Goal: Information Seeking & Learning: Learn about a topic

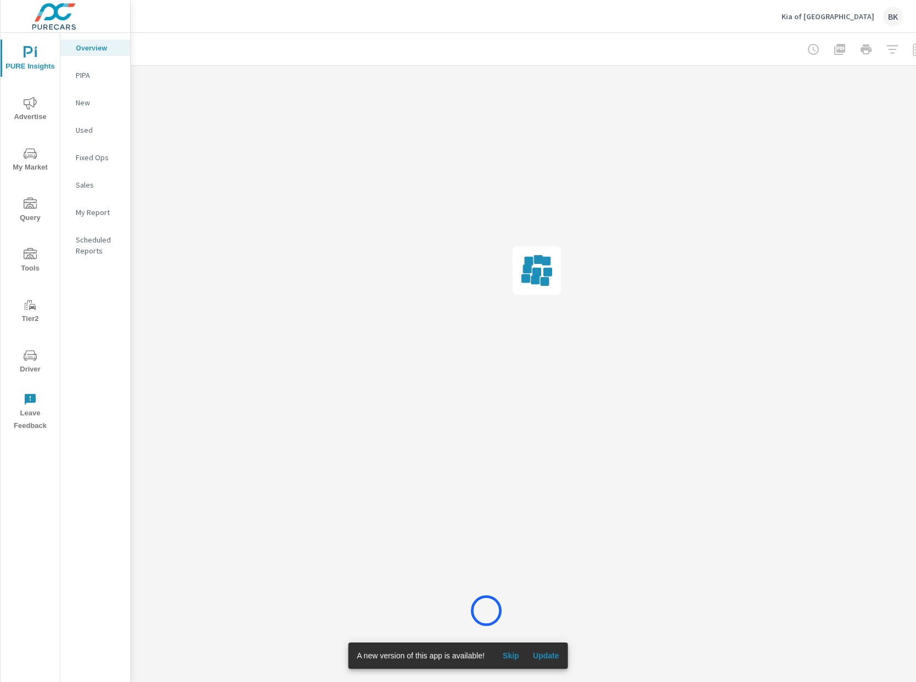
scroll to position [0, 2]
click at [519, 660] on span "Skip" at bounding box center [511, 656] width 26 height 10
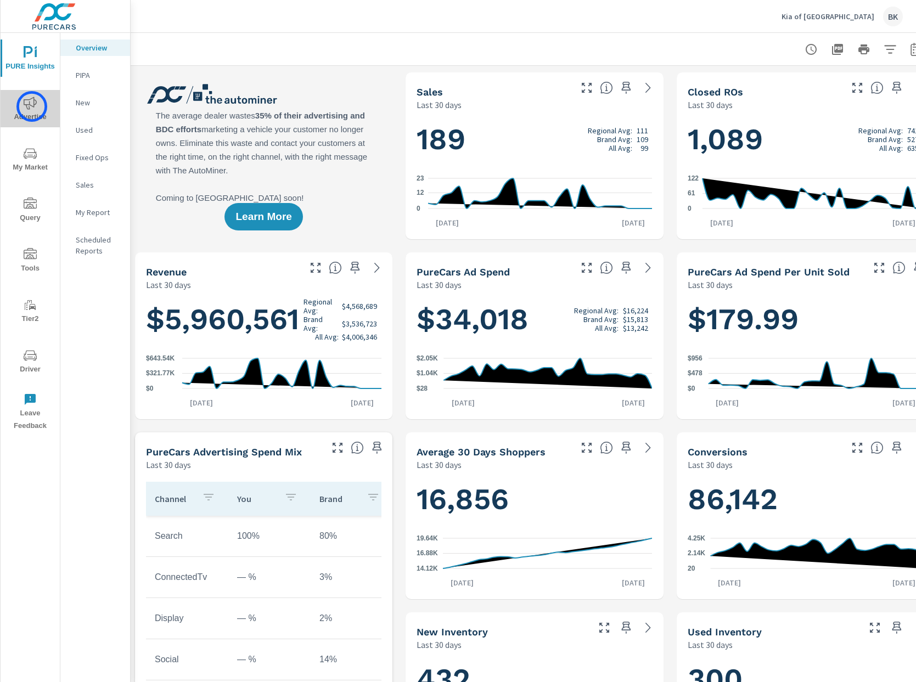
click at [32, 106] on icon "nav menu" at bounding box center [30, 103] width 13 height 13
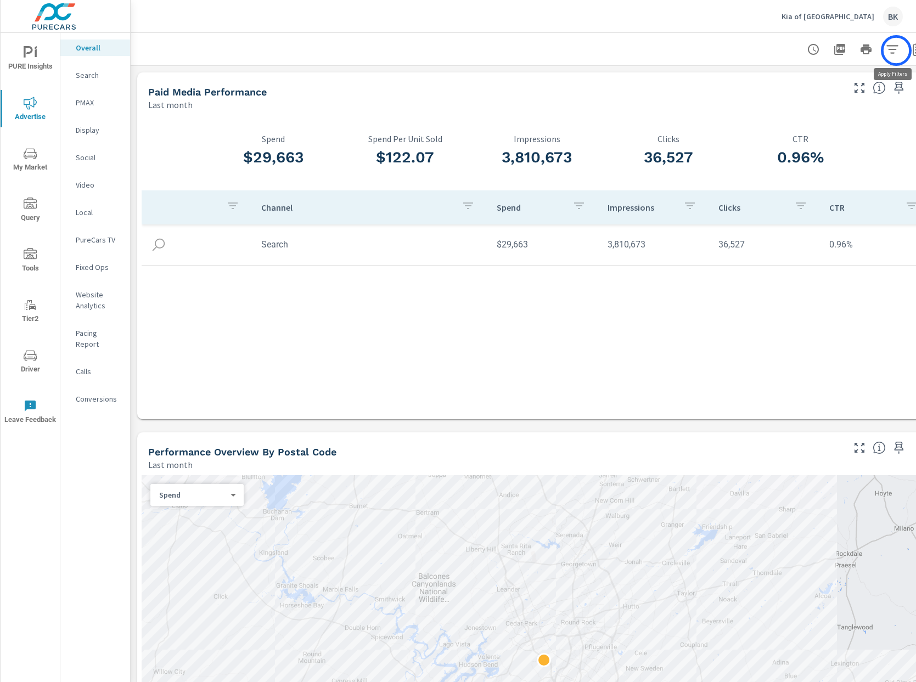
scroll to position [0, 27]
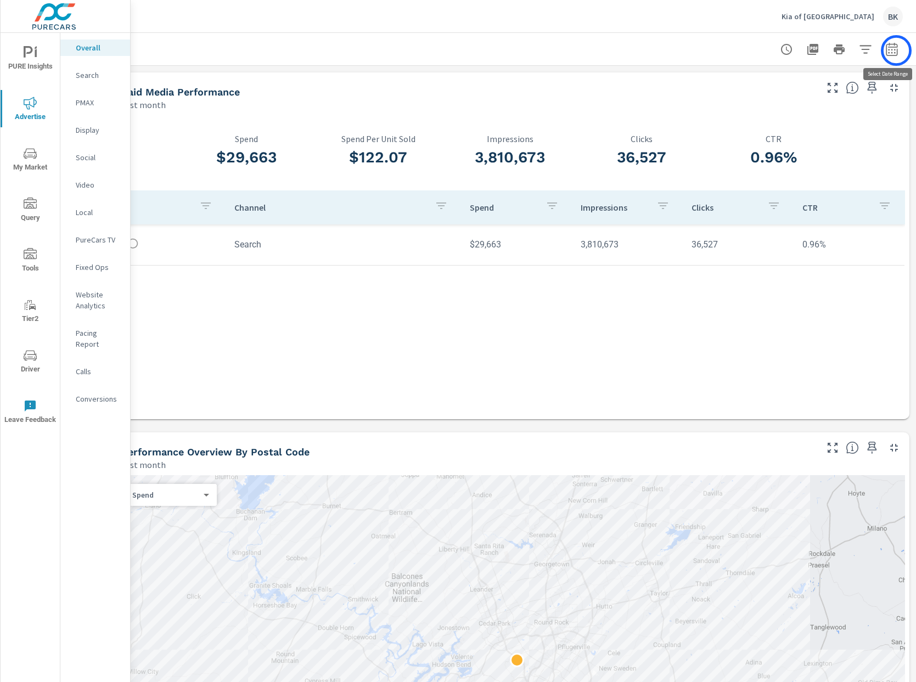
click at [896, 50] on icon "button" at bounding box center [891, 49] width 13 height 13
select select "Last month"
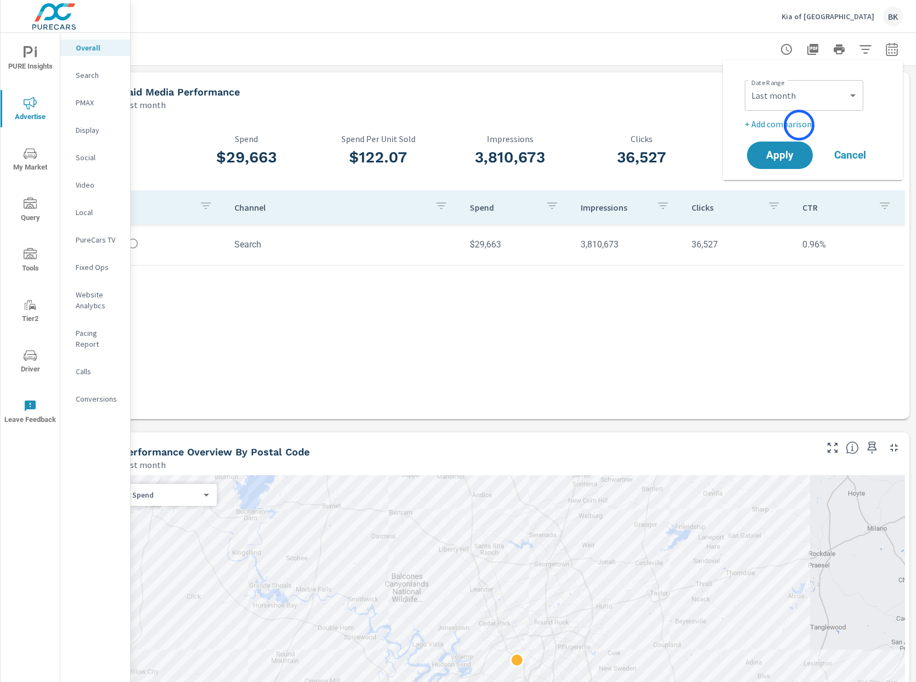
click at [799, 125] on p "+ Add comparison" at bounding box center [815, 123] width 141 height 13
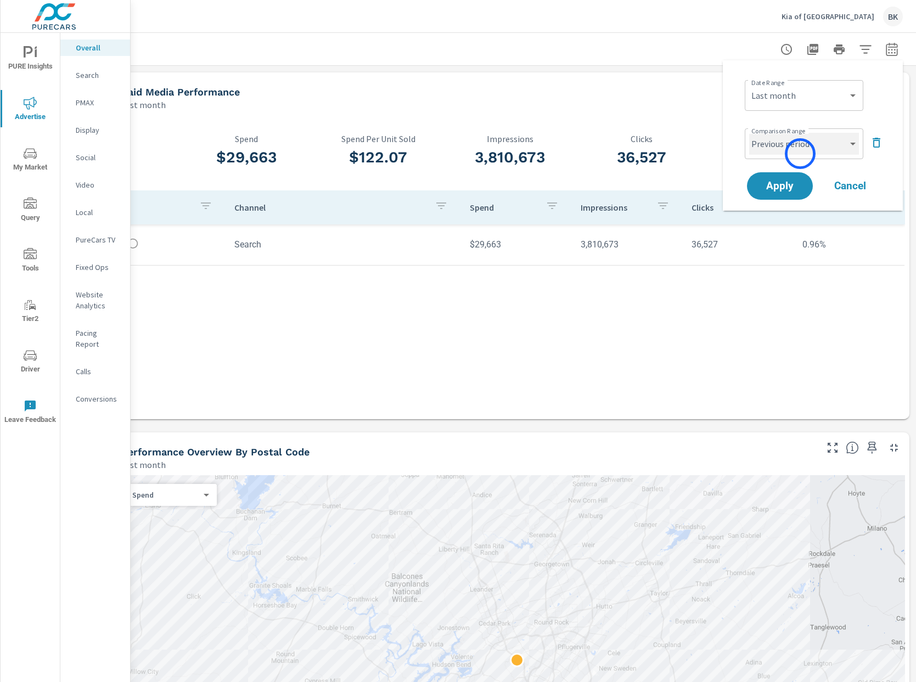
click at [801, 145] on select "Custom Previous period Previous month Previous year" at bounding box center [804, 144] width 110 height 22
click at [749, 133] on select "Custom Previous period Previous month Previous year" at bounding box center [804, 144] width 110 height 22
select select "Previous month"
click at [777, 190] on span "Apply" at bounding box center [779, 186] width 45 height 10
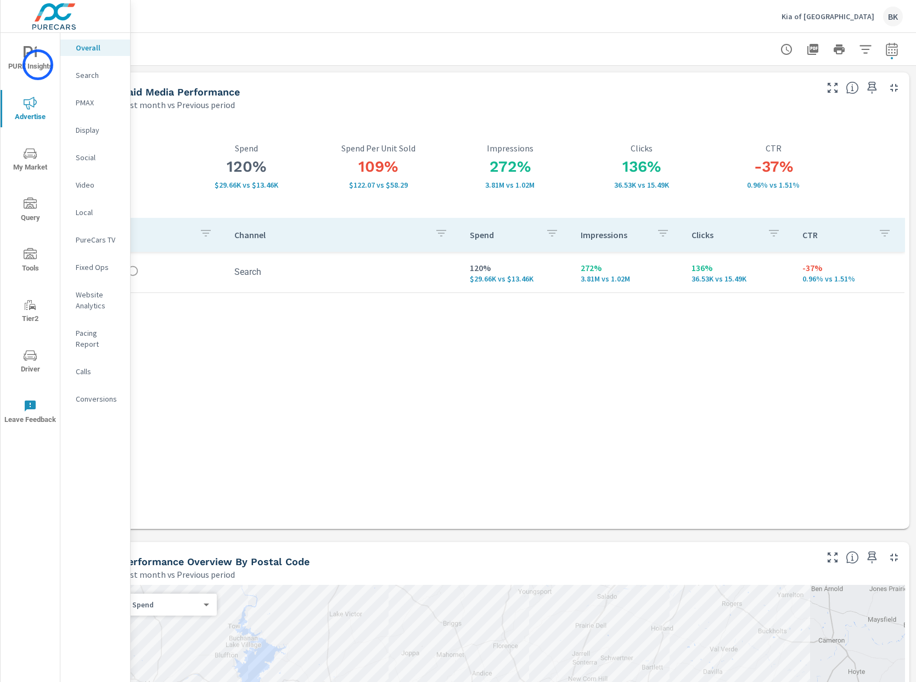
click at [38, 65] on span "PURE Insights" at bounding box center [30, 59] width 53 height 27
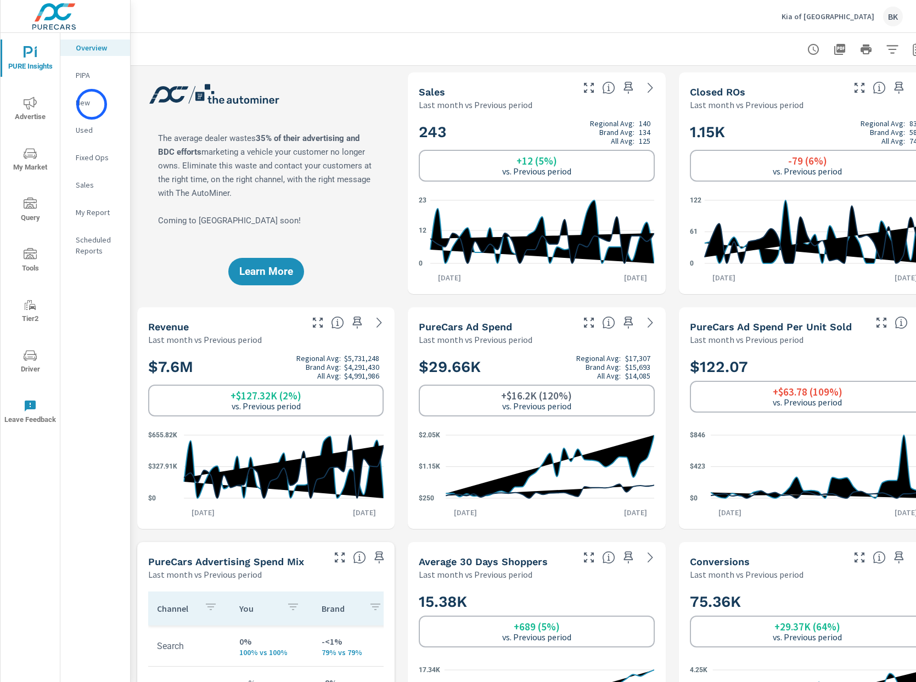
click at [92, 104] on p "New" at bounding box center [99, 102] width 46 height 11
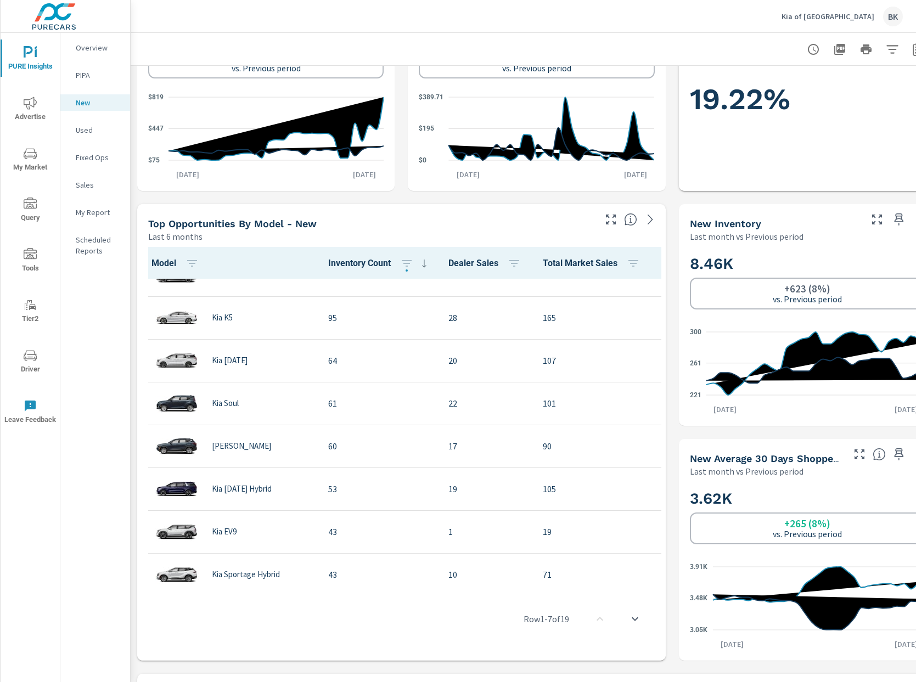
scroll to position [177, 0]
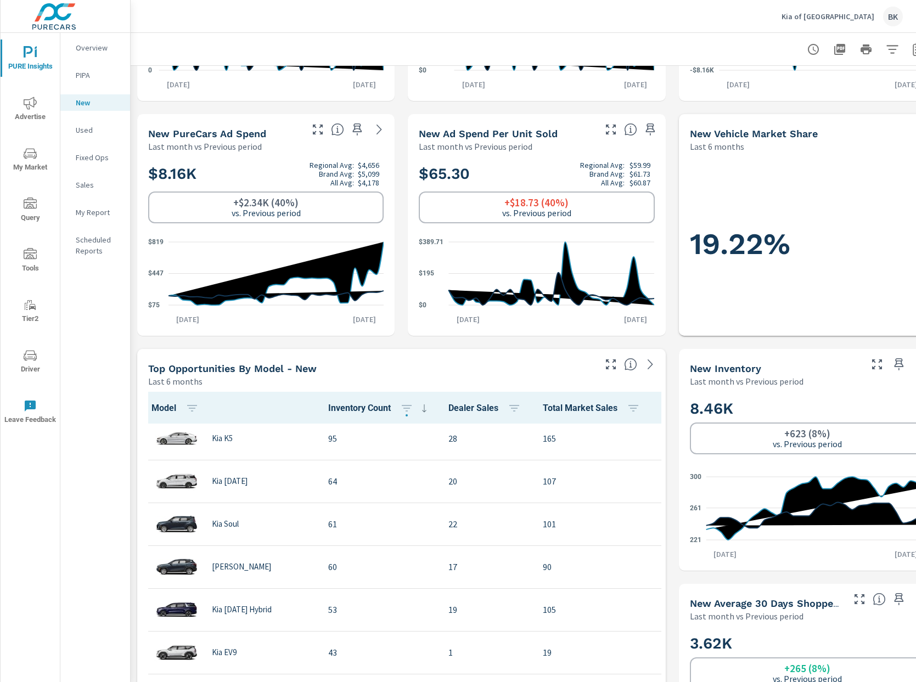
scroll to position [87, 0]
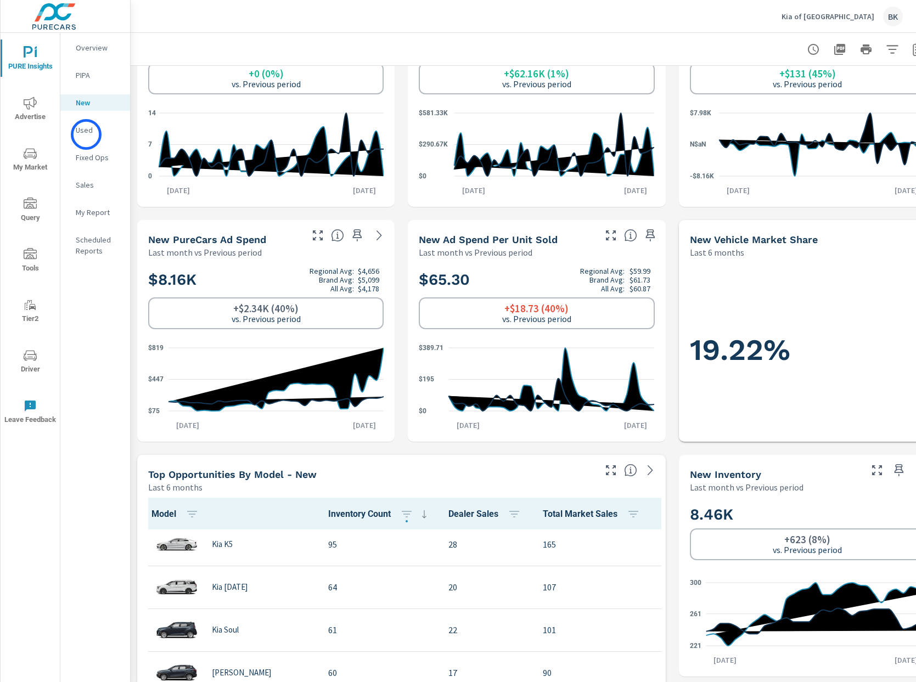
click at [86, 134] on p "Used" at bounding box center [99, 130] width 46 height 11
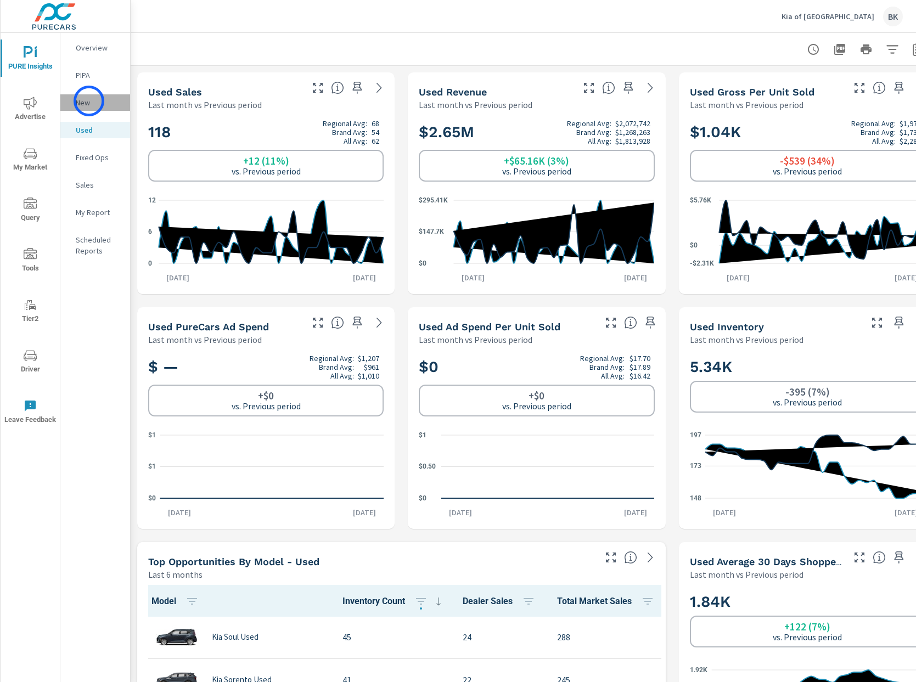
click at [89, 101] on p "New" at bounding box center [99, 102] width 46 height 11
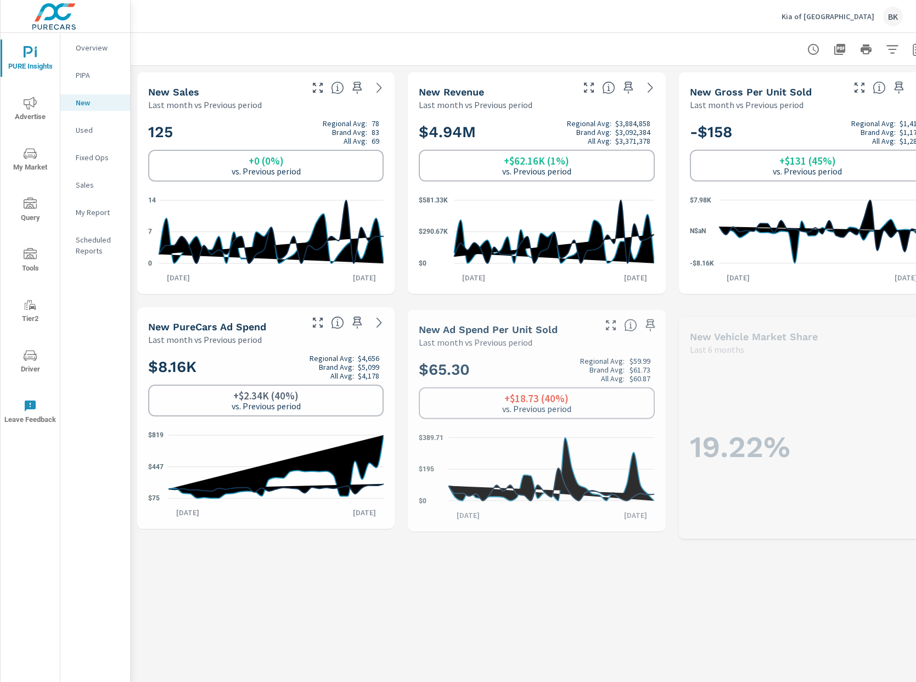
scroll to position [1, 0]
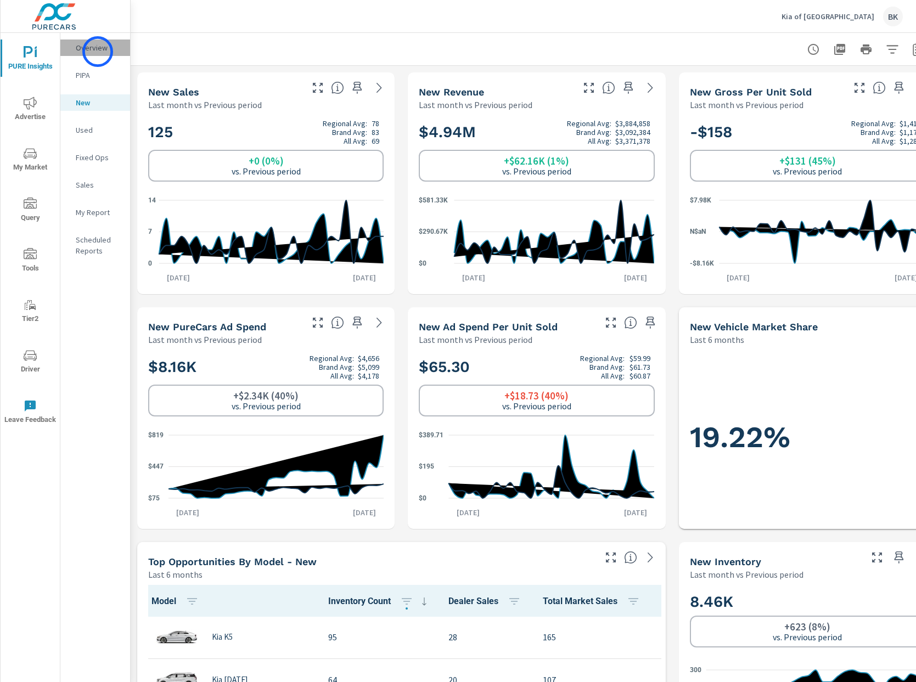
click at [98, 52] on p "Overview" at bounding box center [99, 47] width 46 height 11
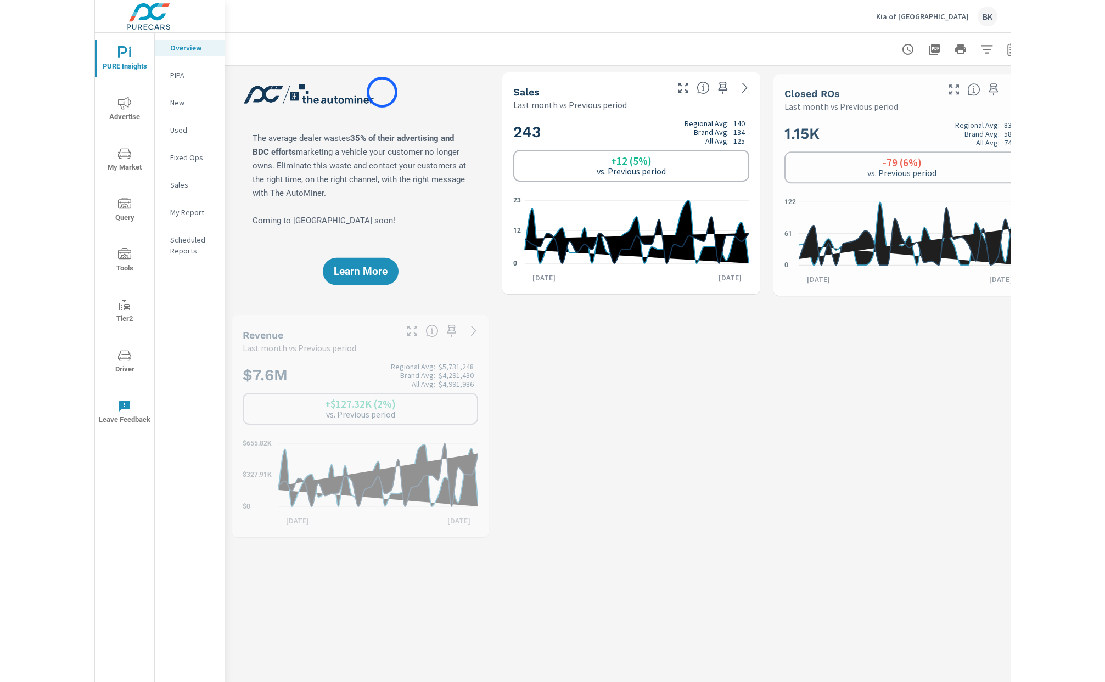
scroll to position [1, 0]
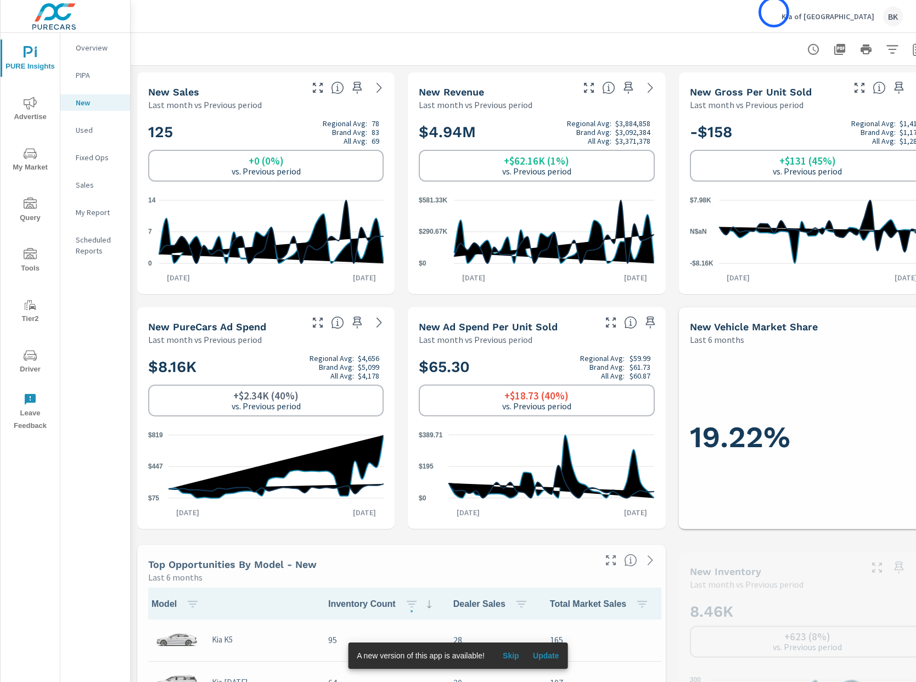
scroll to position [1, 0]
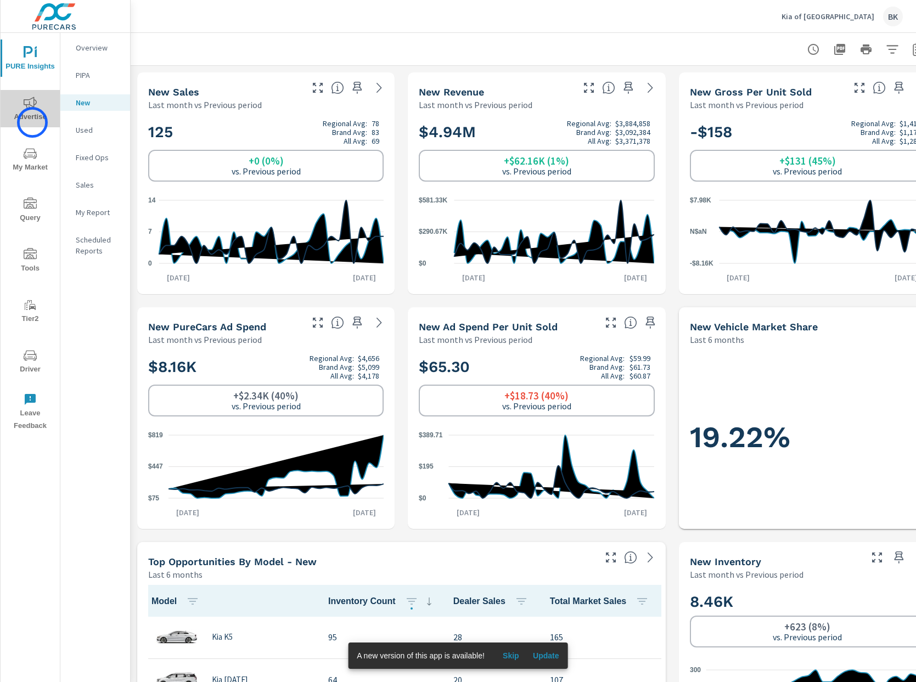
click at [32, 122] on span "Advertise" at bounding box center [30, 110] width 53 height 27
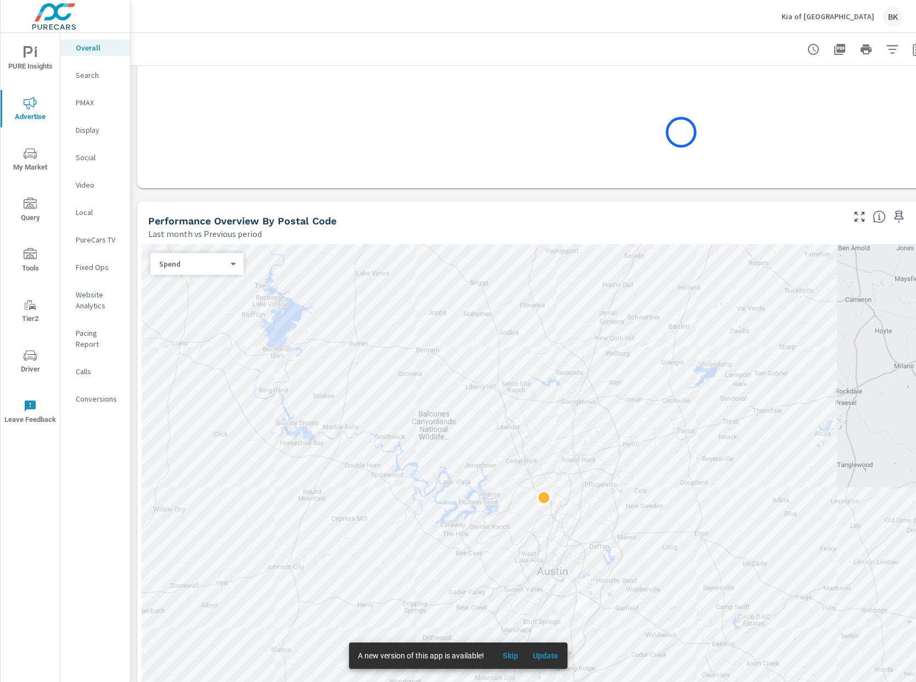
scroll to position [481, 0]
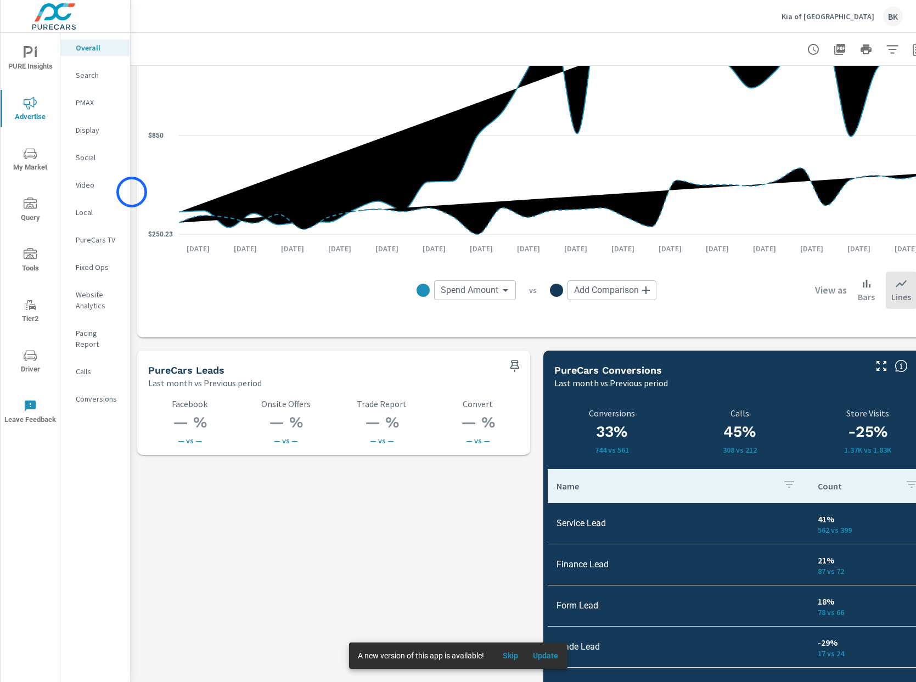
scroll to position [1141, 0]
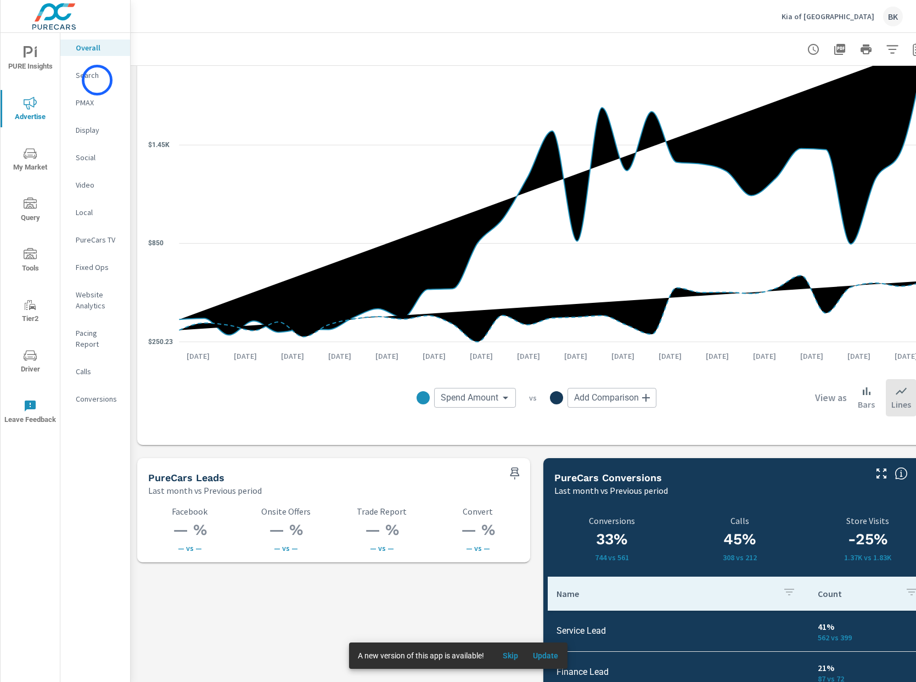
click at [97, 80] on p "Search" at bounding box center [99, 75] width 46 height 11
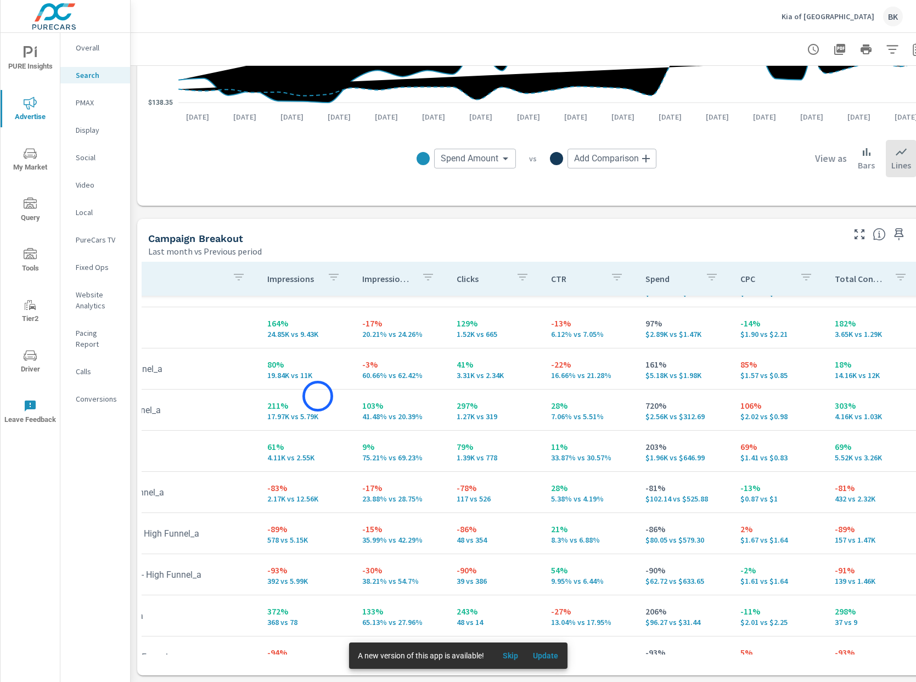
scroll to position [30, 4]
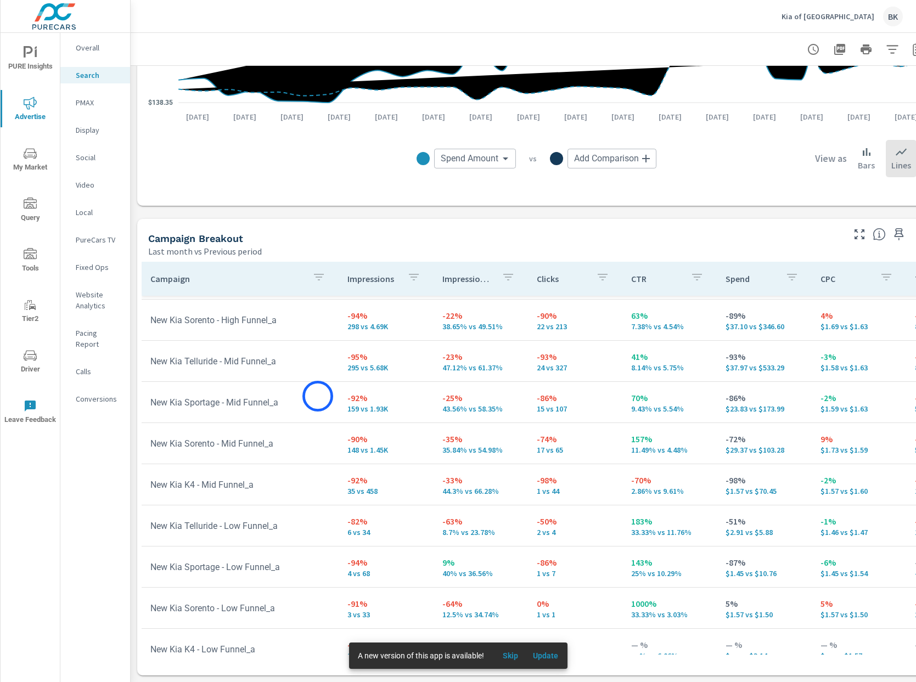
scroll to position [423, 0]
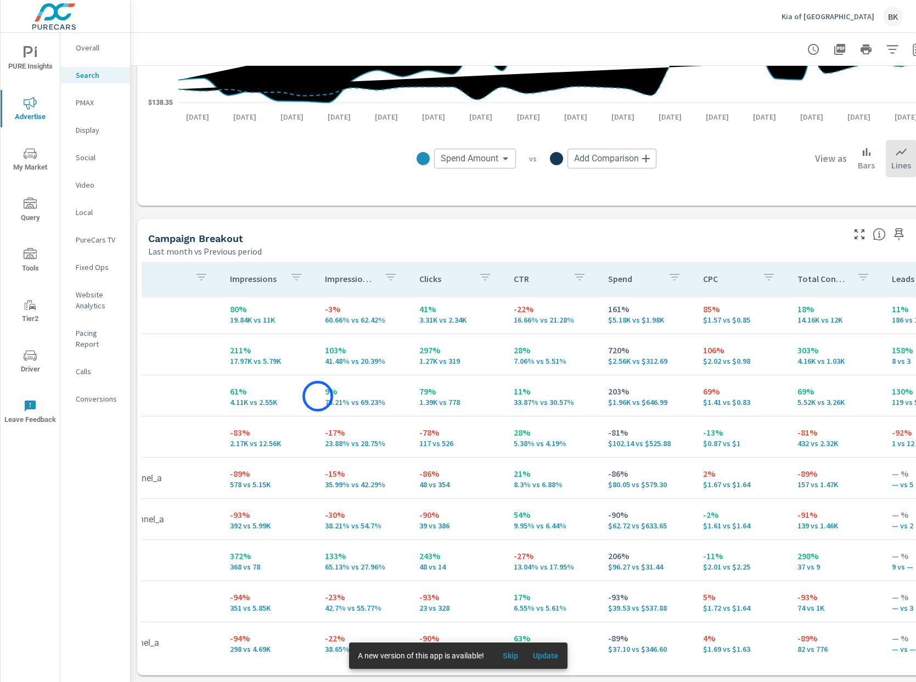
scroll to position [85, 0]
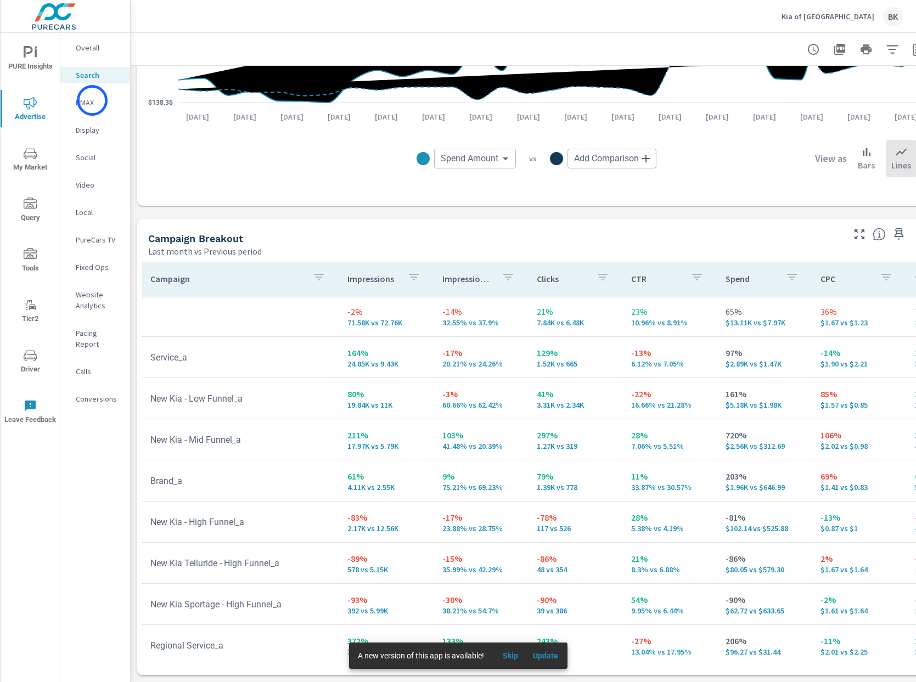
click at [92, 100] on p "PMAX" at bounding box center [99, 102] width 46 height 11
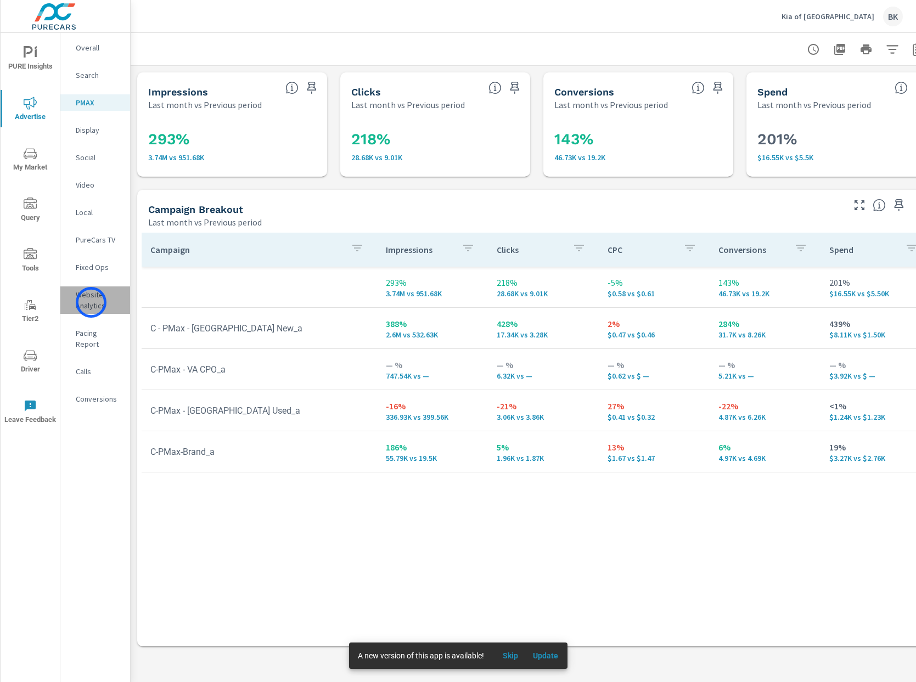
click at [91, 302] on p "Website Analytics" at bounding box center [99, 300] width 46 height 22
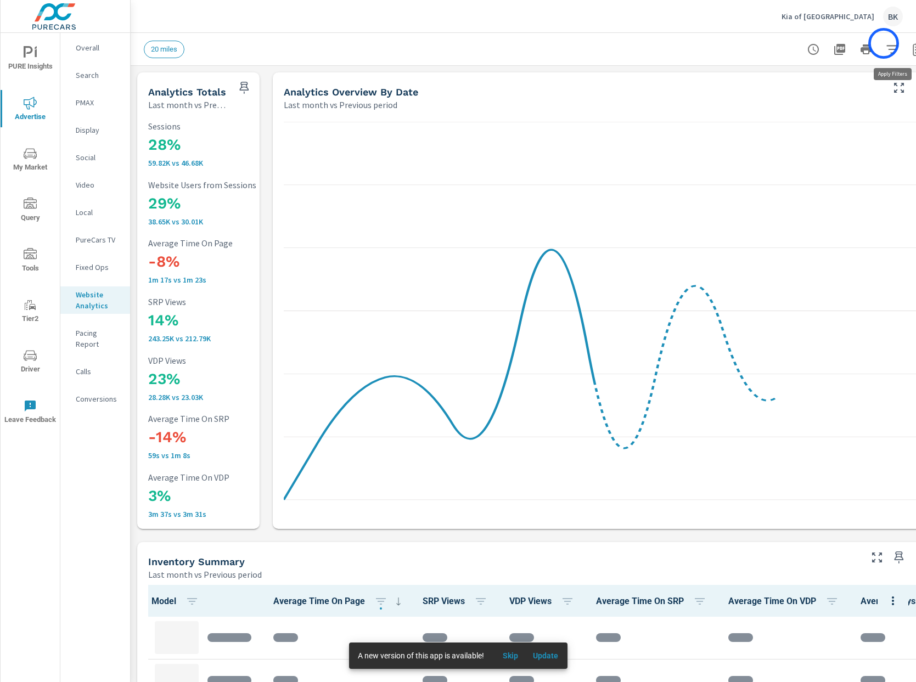
scroll to position [0, 27]
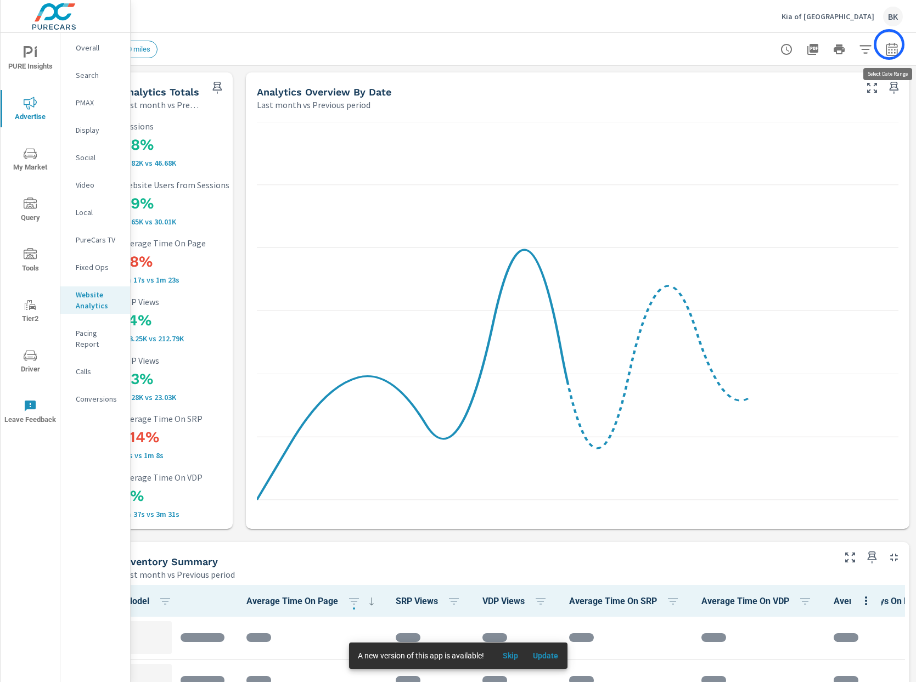
click at [889, 44] on icon "button" at bounding box center [892, 48] width 12 height 13
select select "Last month"
select select "Previous period"
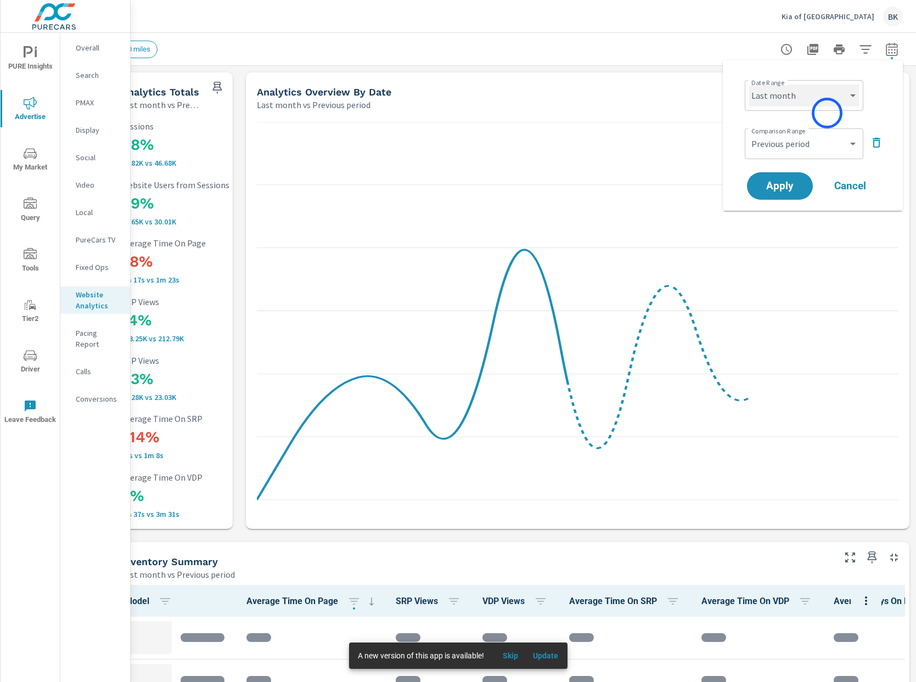
click at [815, 102] on select "Custom Yesterday Last week Last 7 days Last 14 days Last 30 days Last 45 days L…" at bounding box center [804, 96] width 110 height 22
click at [749, 85] on select "Custom Yesterday Last week Last 7 days Last 14 days Last 30 days Last 45 days L…" at bounding box center [804, 96] width 110 height 22
select select "Last 30 days"
click at [796, 143] on select "Custom Previous period Previous month Previous year" at bounding box center [804, 144] width 110 height 22
click at [749, 133] on select "Custom Previous period Previous month Previous year" at bounding box center [804, 144] width 110 height 22
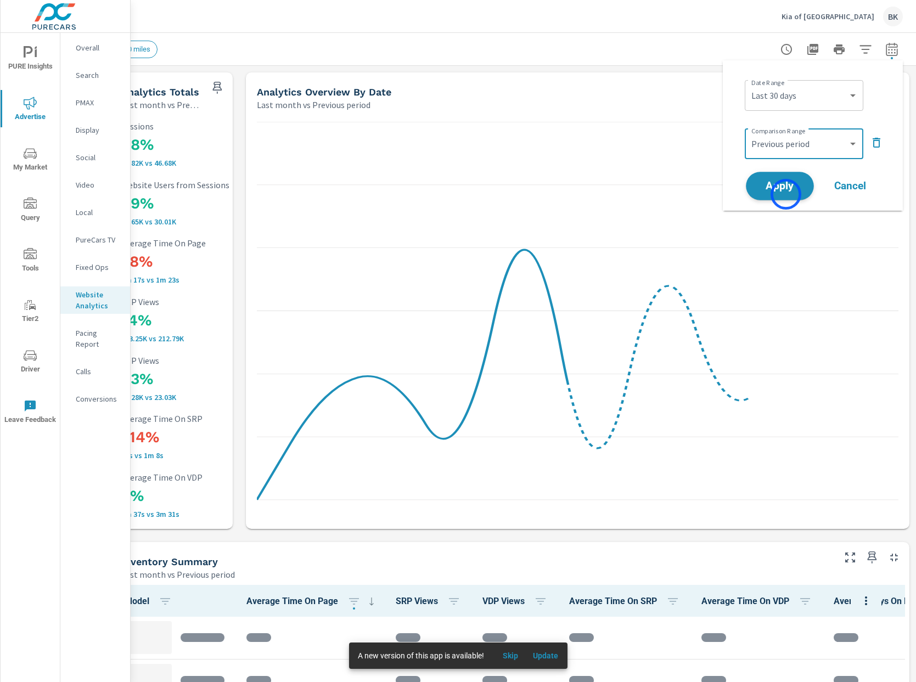
click at [786, 194] on button "Apply" at bounding box center [780, 186] width 68 height 29
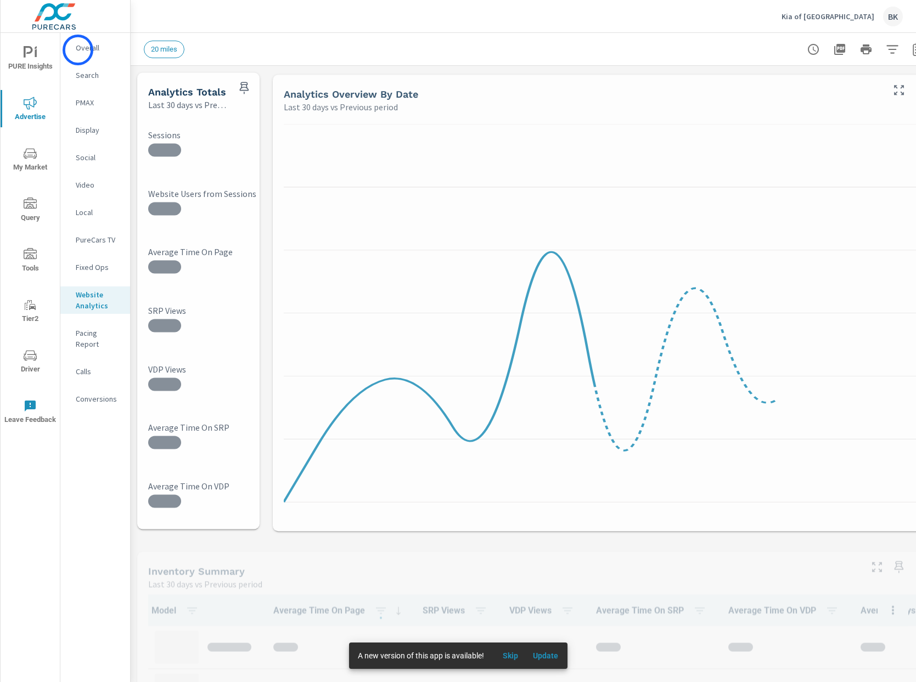
click at [78, 50] on p "Overall" at bounding box center [99, 47] width 46 height 11
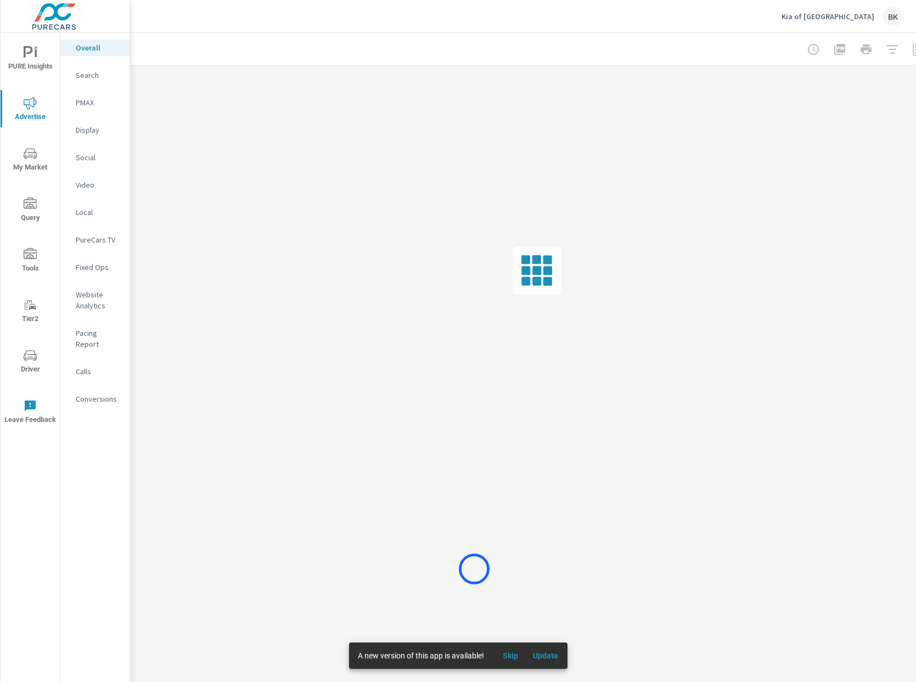
scroll to position [0, 1]
click at [509, 653] on span "Skip" at bounding box center [510, 656] width 26 height 10
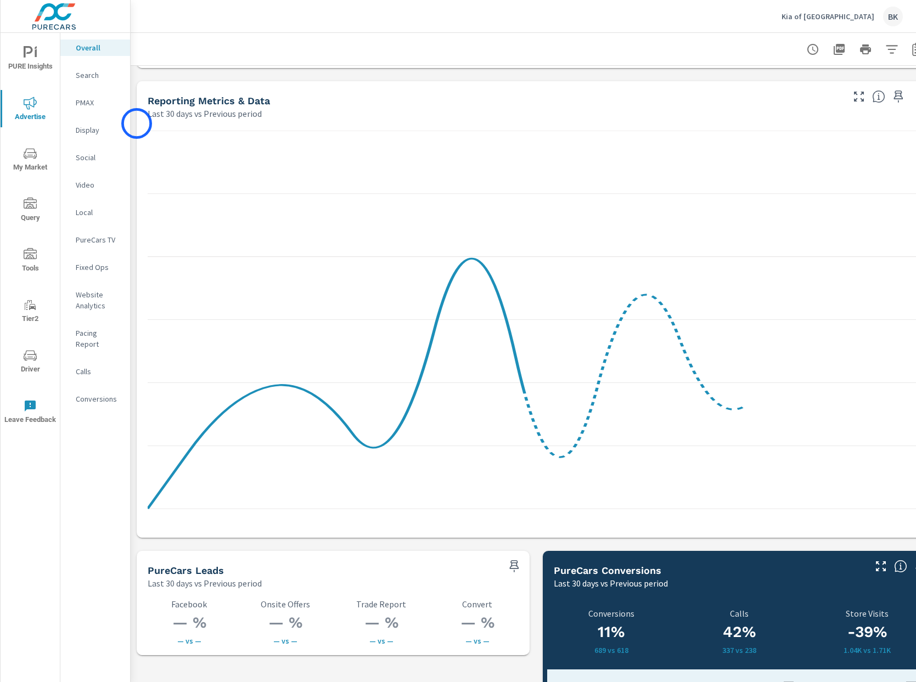
scroll to position [1380, 1]
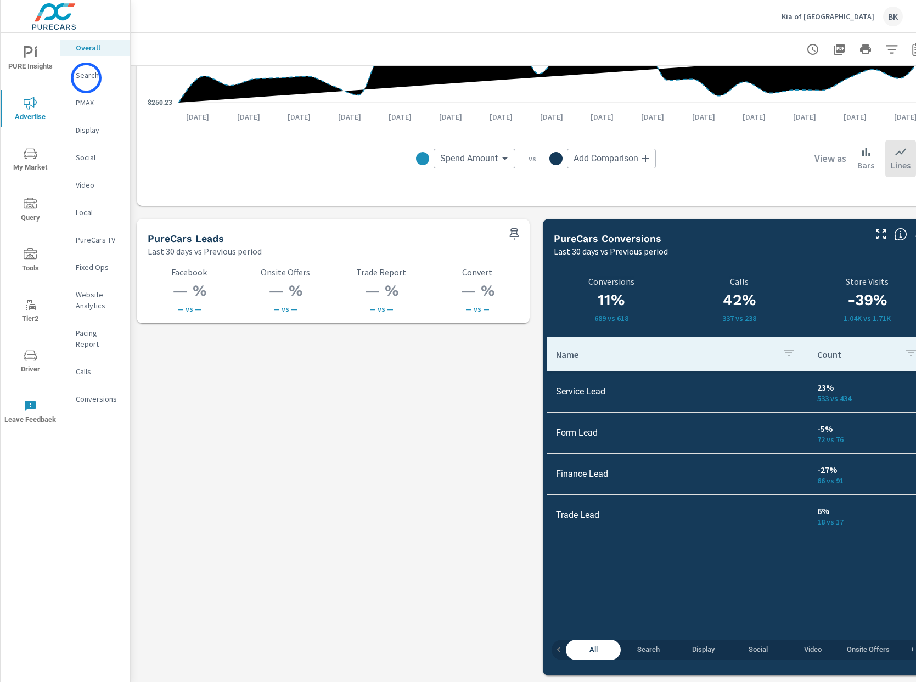
click at [86, 78] on p "Search" at bounding box center [99, 75] width 46 height 11
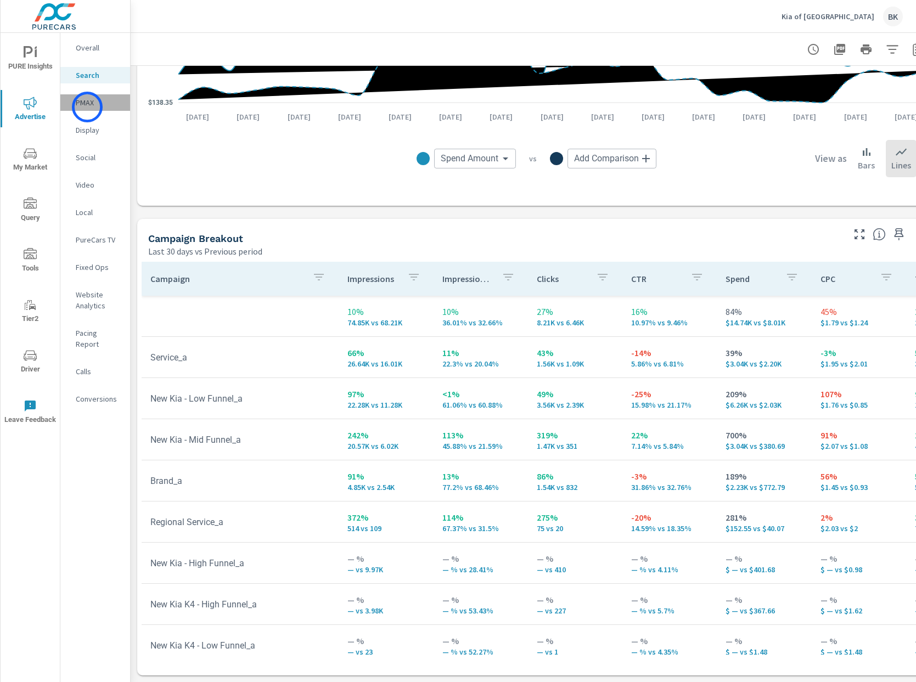
click at [87, 107] on p "PMAX" at bounding box center [99, 102] width 46 height 11
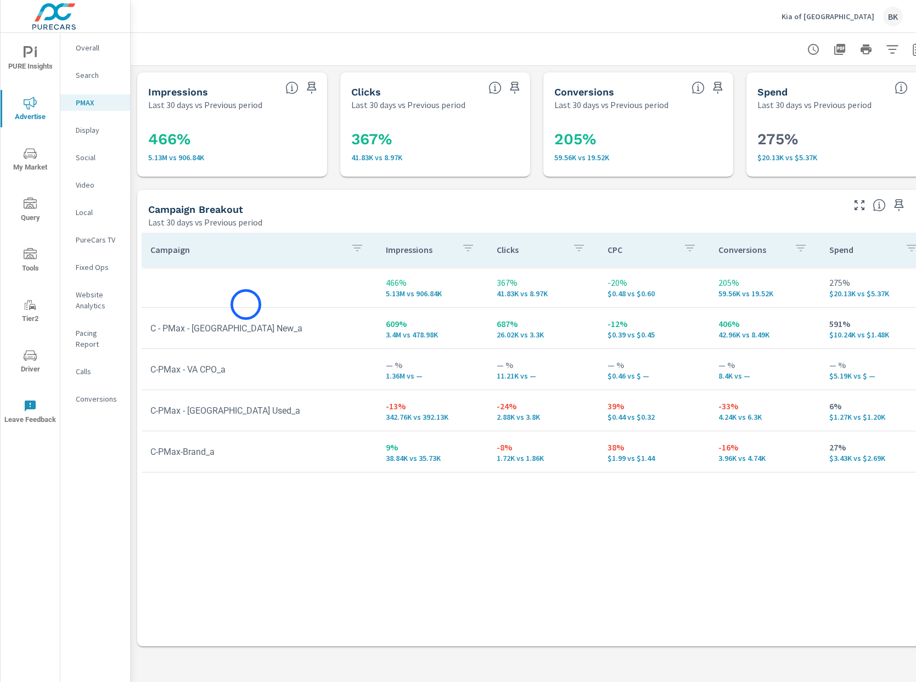
scroll to position [0, 27]
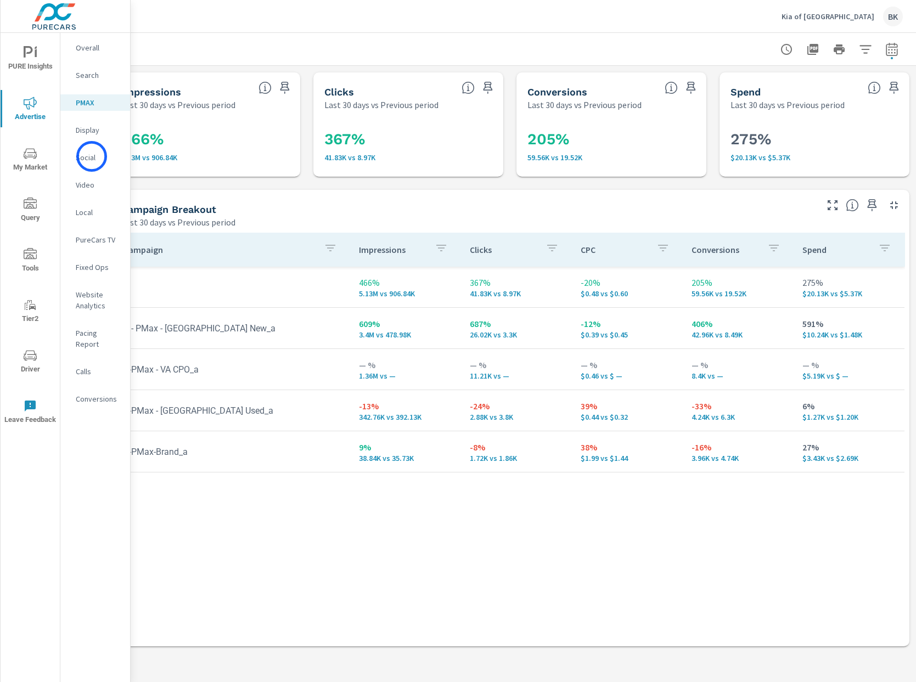
click at [92, 156] on p "Social" at bounding box center [99, 157] width 46 height 11
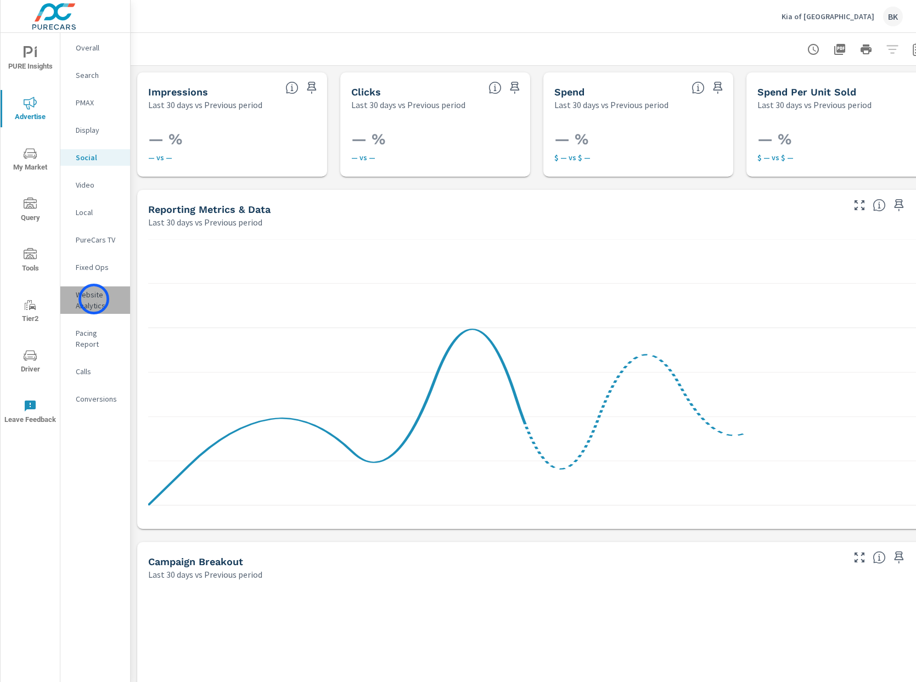
click at [94, 299] on p "Website Analytics" at bounding box center [99, 300] width 46 height 22
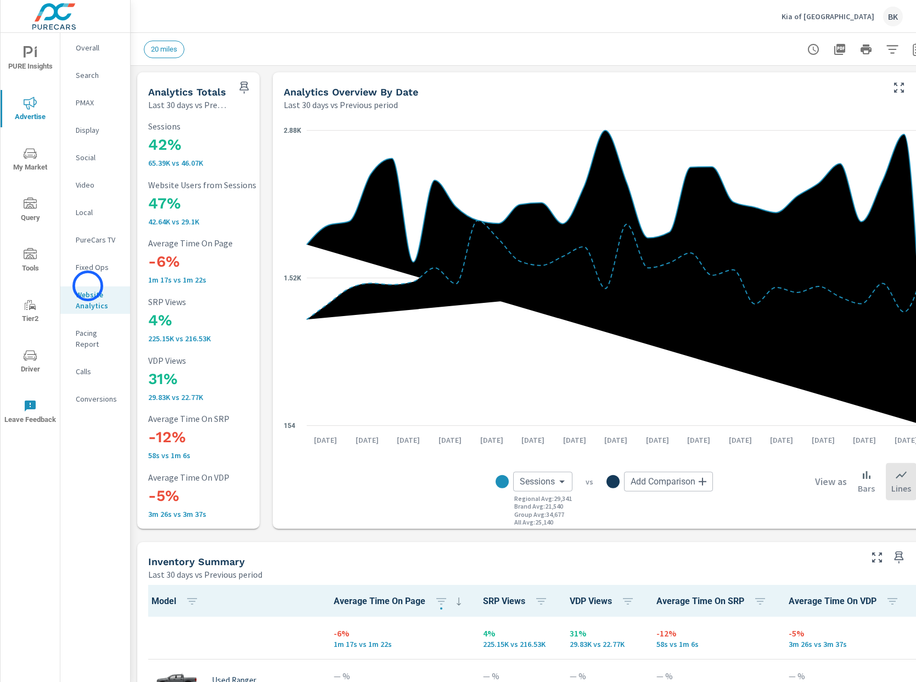
scroll to position [1071, 0]
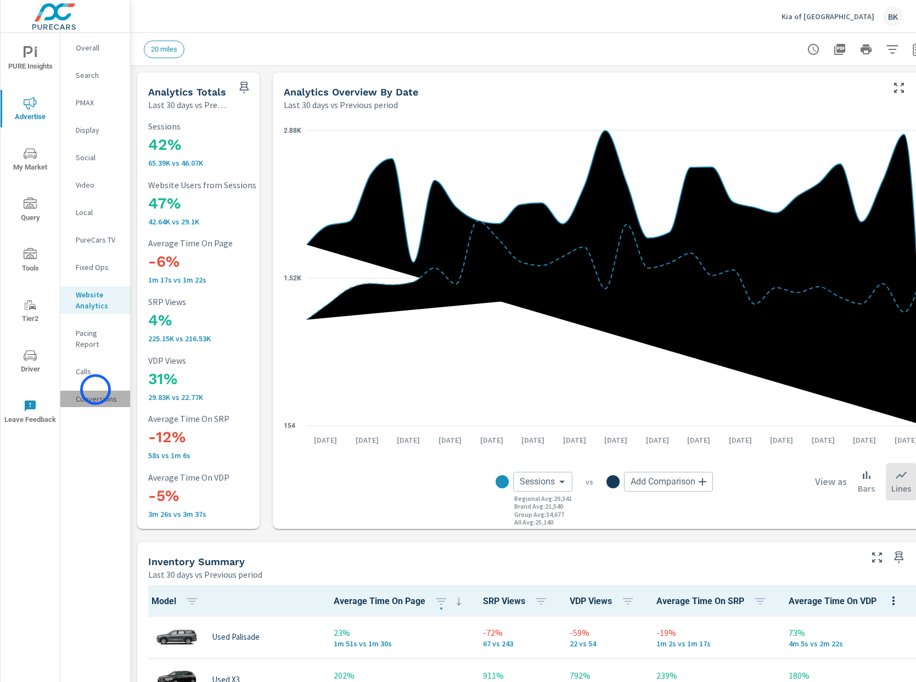
click at [95, 394] on p "Conversions" at bounding box center [99, 399] width 46 height 11
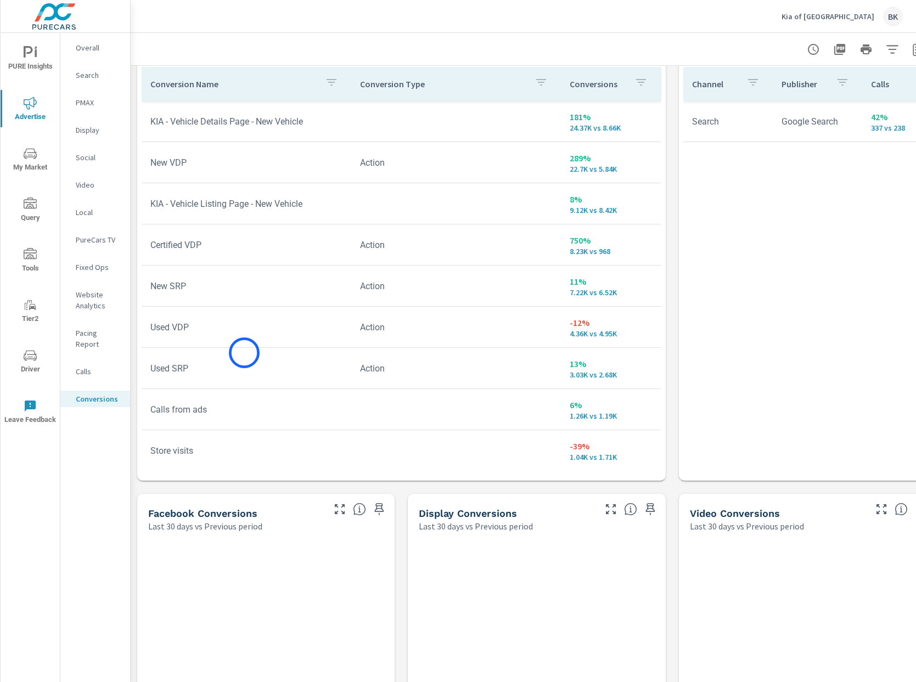
scroll to position [664, 0]
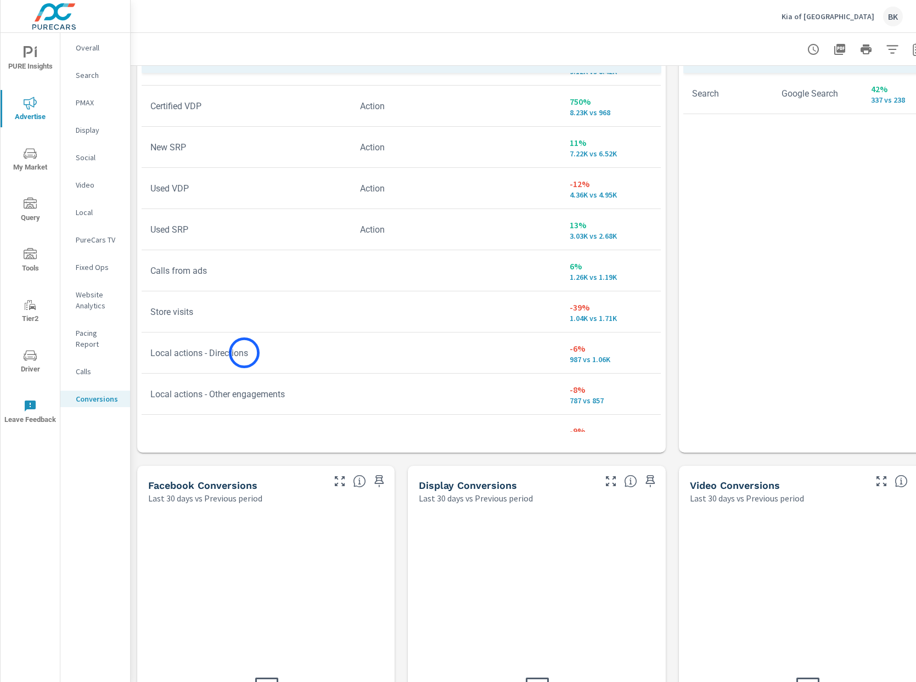
scroll to position [145, 0]
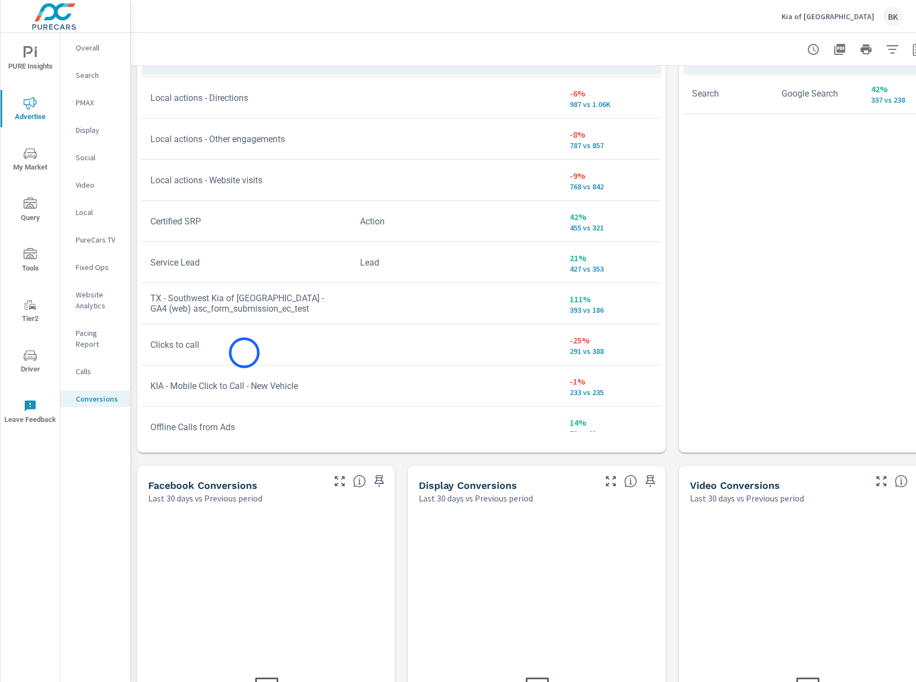
scroll to position [369, 0]
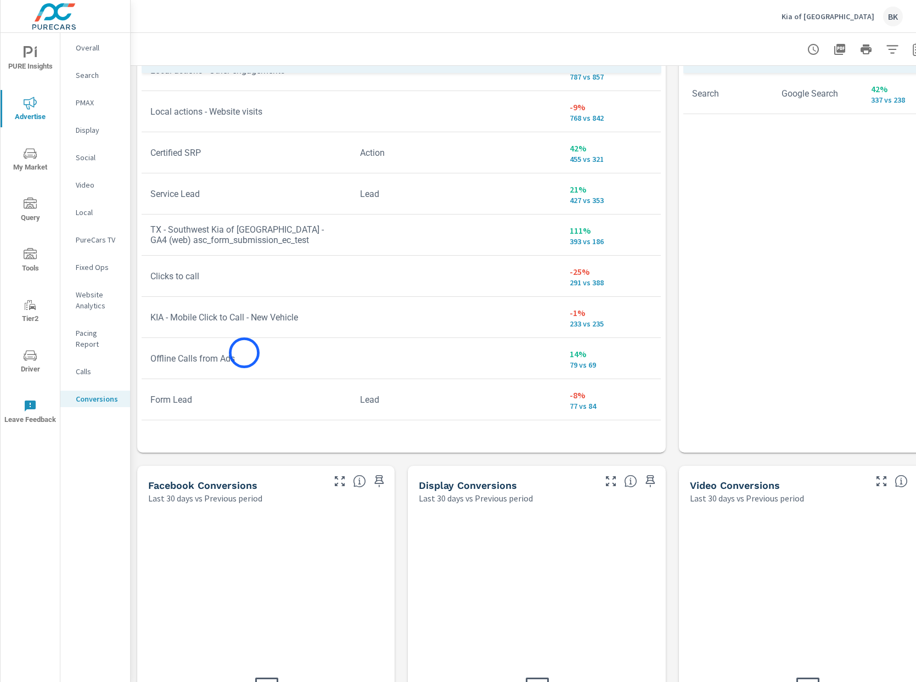
scroll to position [482, 0]
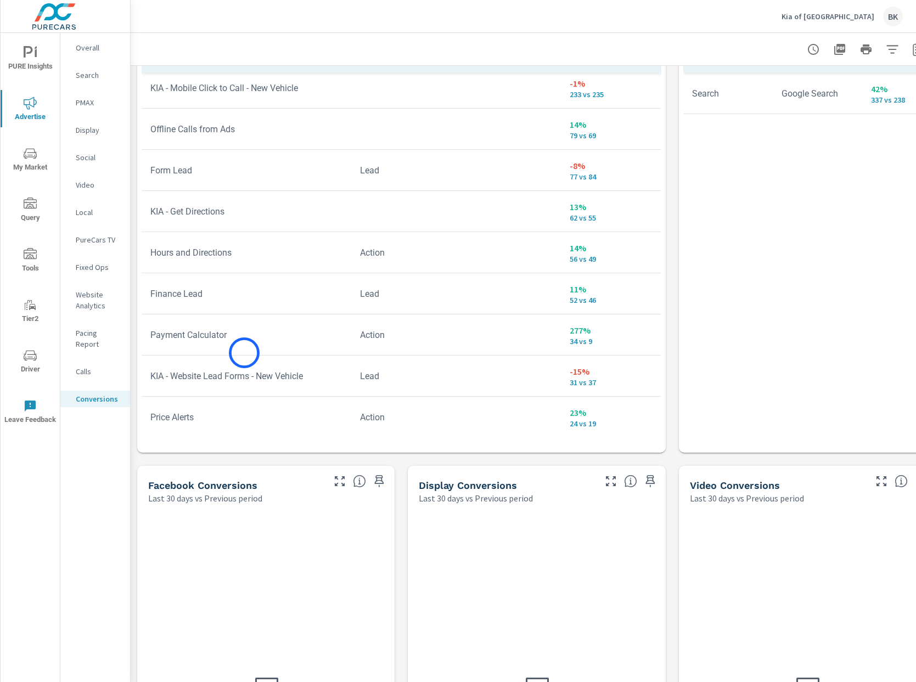
scroll to position [666, 0]
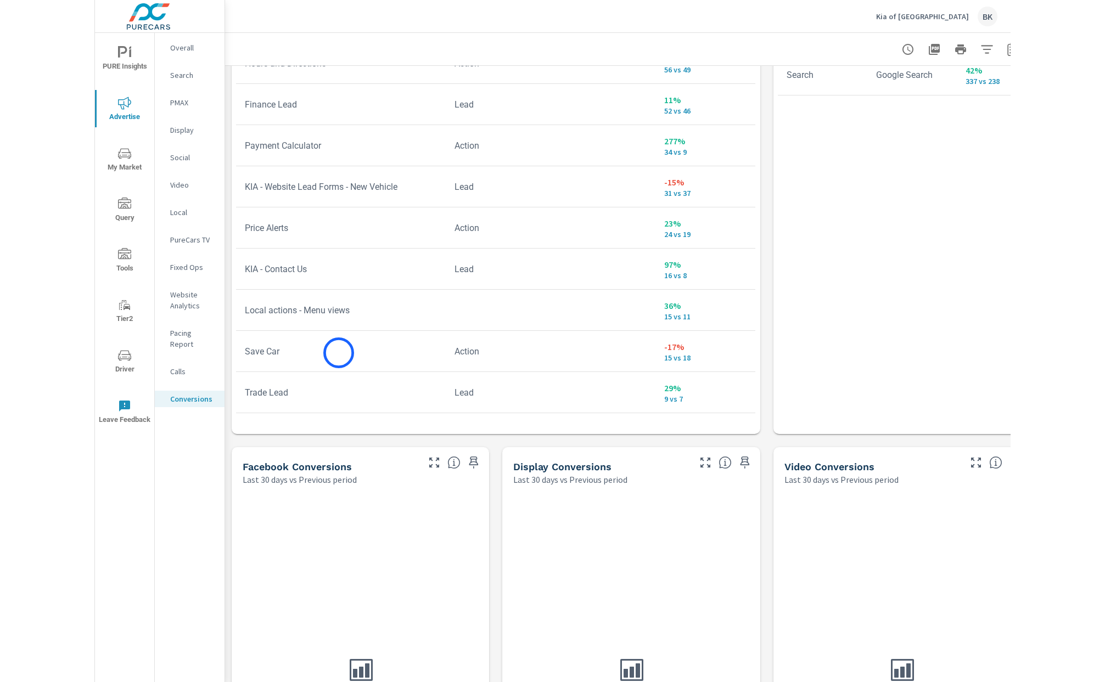
scroll to position [692, 0]
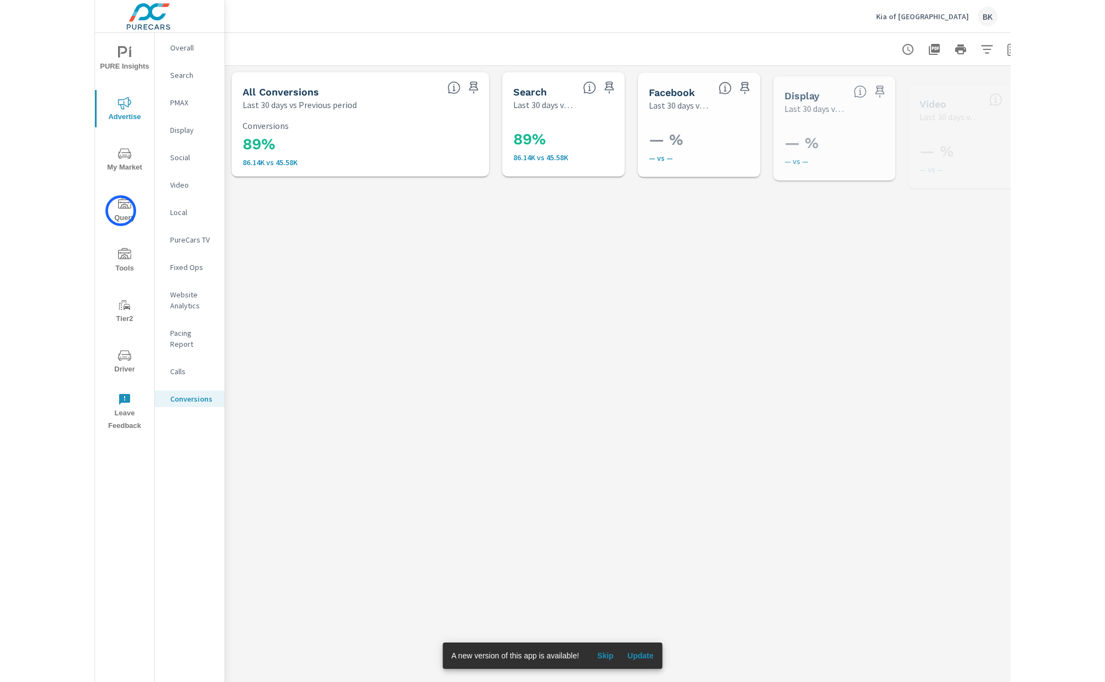
scroll to position [823, 0]
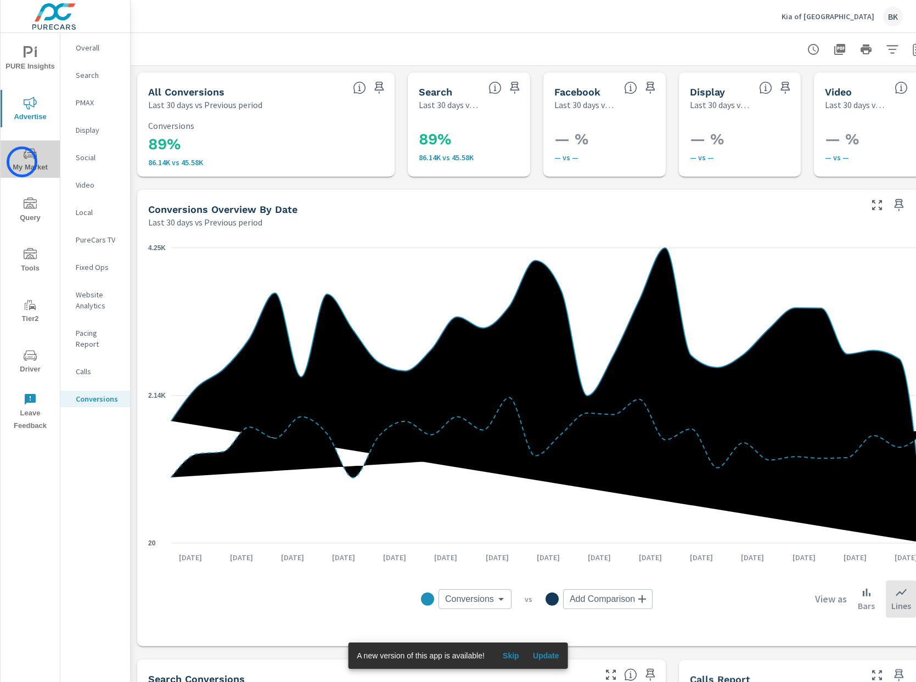
click at [22, 162] on span "My Market" at bounding box center [30, 160] width 53 height 27
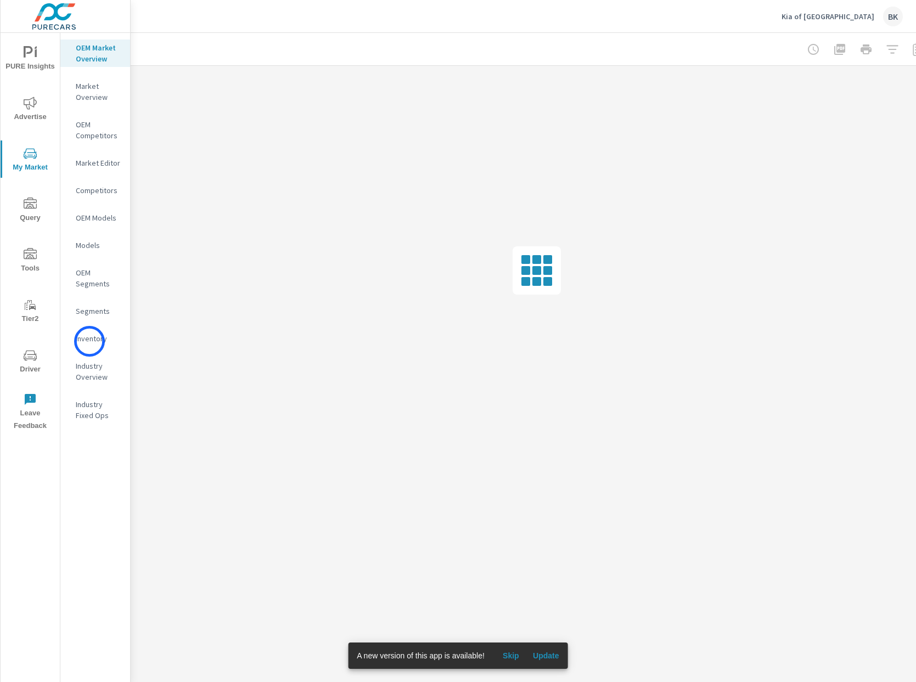
click at [89, 341] on p "Inventory" at bounding box center [99, 338] width 46 height 11
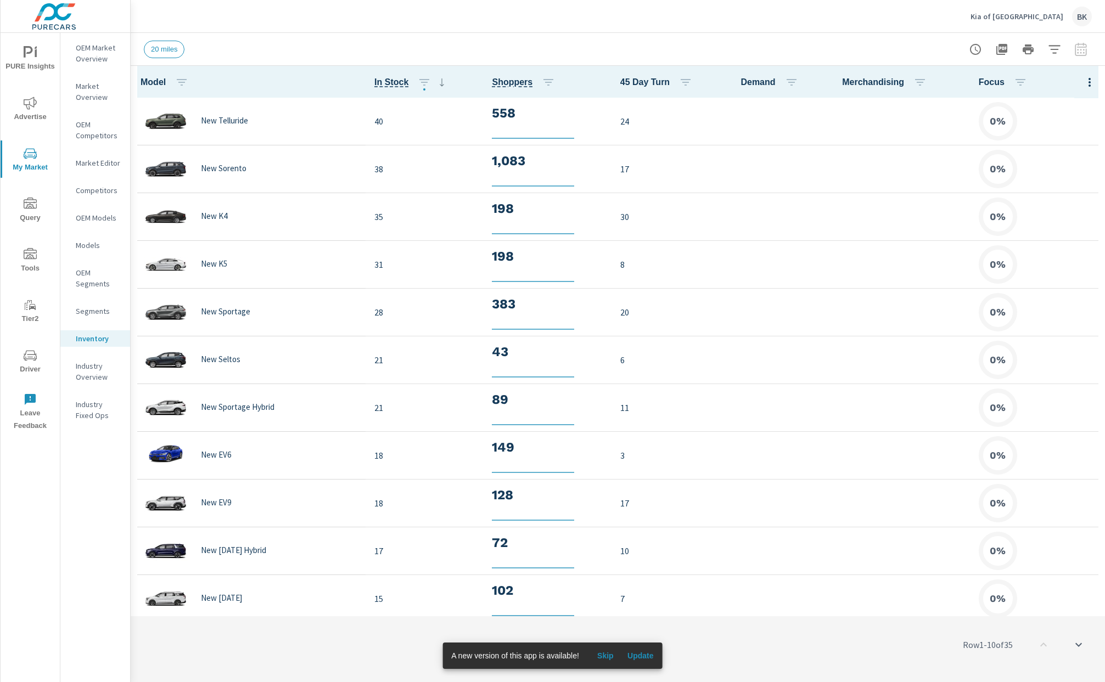
scroll to position [1, 0]
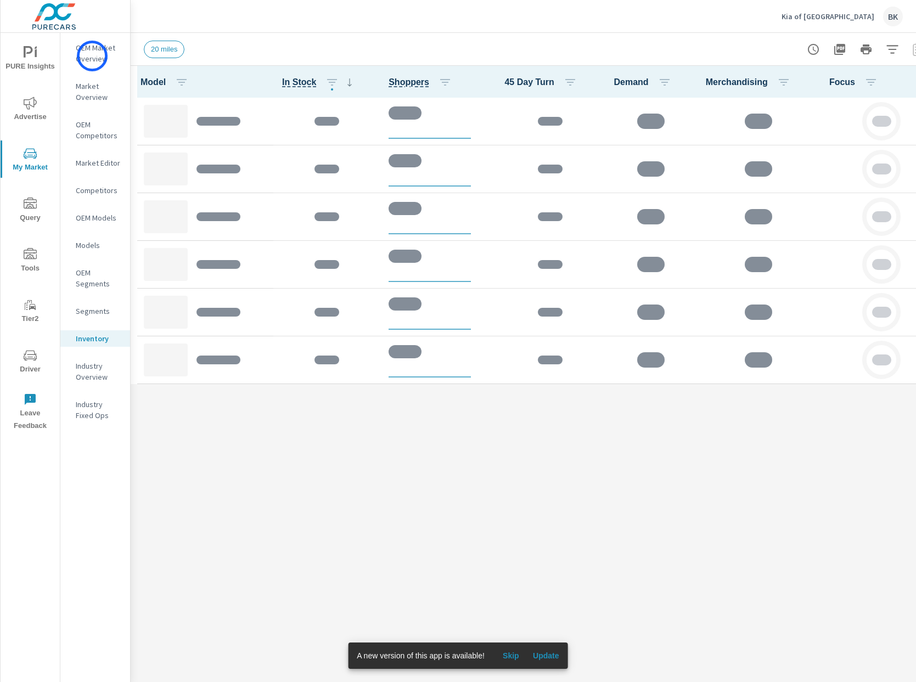
click at [92, 56] on p "OEM Market Overview" at bounding box center [99, 53] width 46 height 22
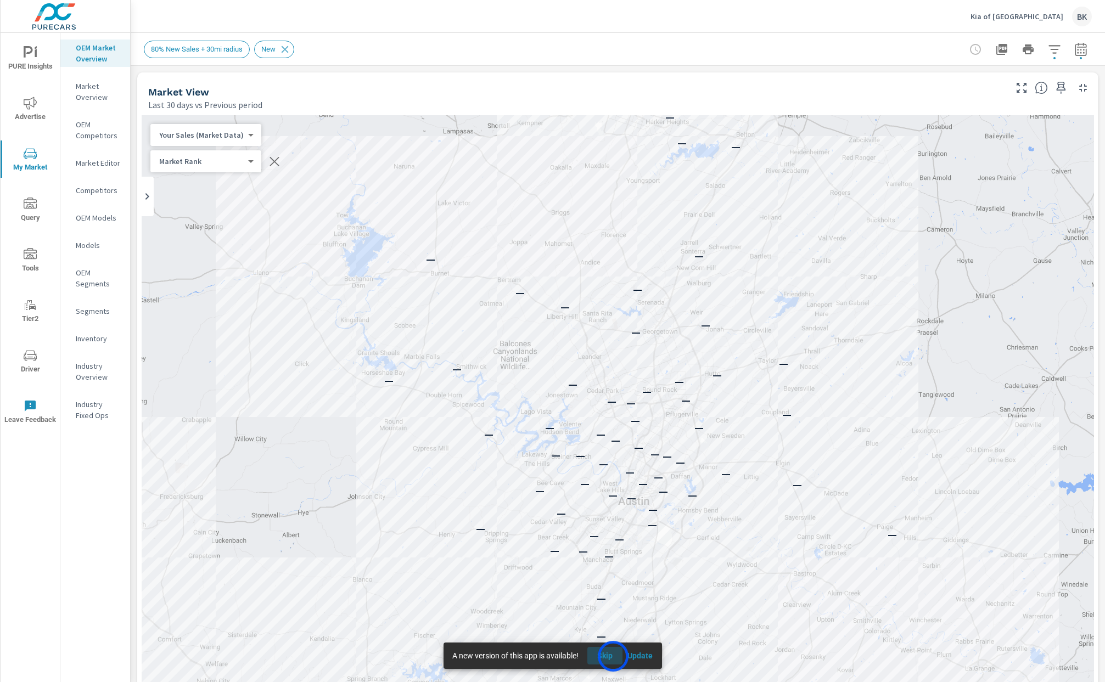
drag, startPoint x: 613, startPoint y: 656, endPoint x: 608, endPoint y: 654, distance: 5.9
click at [613, 656] on span "Skip" at bounding box center [605, 656] width 26 height 10
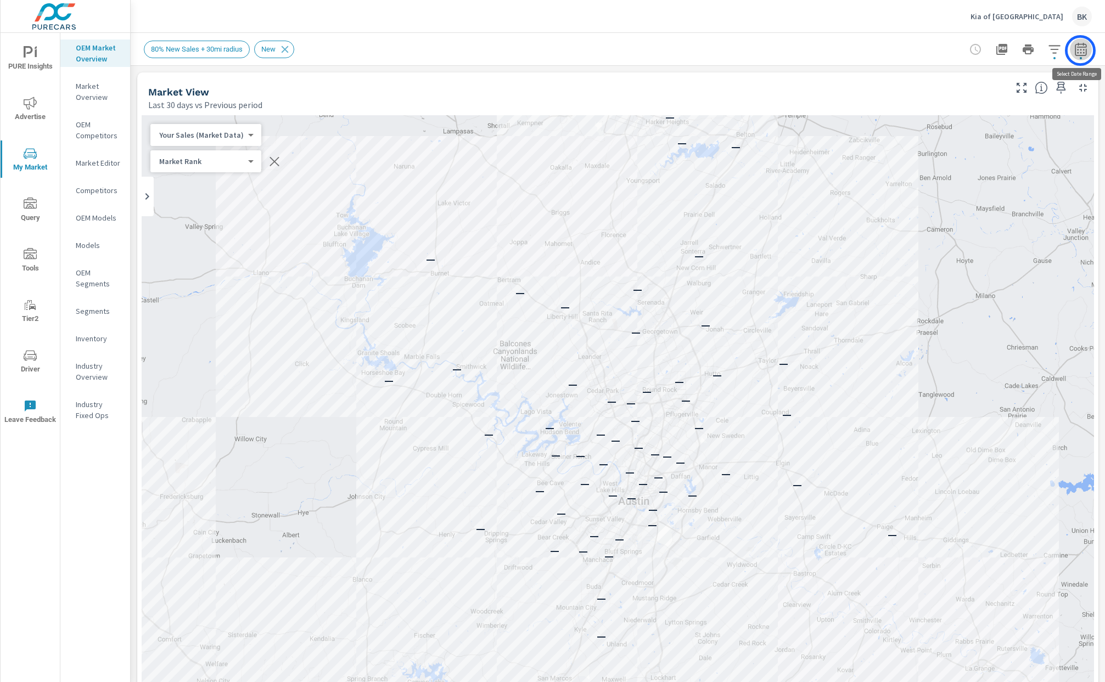
click at [915, 50] on icon "button" at bounding box center [1080, 49] width 13 height 13
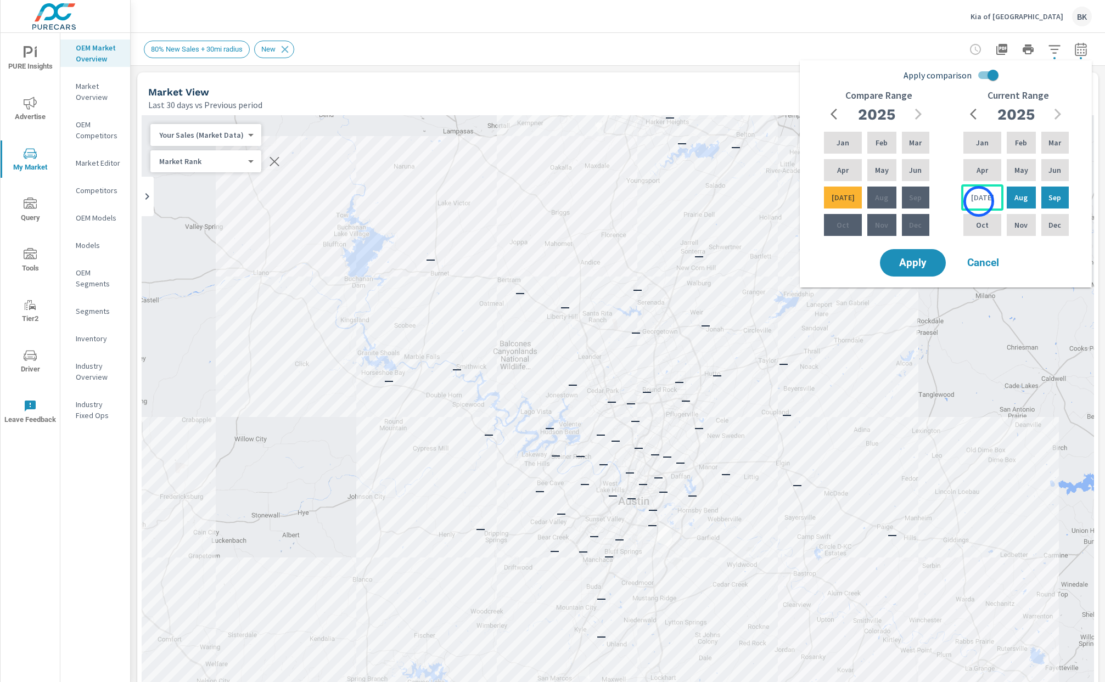
drag, startPoint x: 979, startPoint y: 201, endPoint x: 992, endPoint y: 182, distance: 23.6
click at [915, 201] on p "Jul" at bounding box center [982, 197] width 23 height 11
click at [915, 145] on div "Feb" at bounding box center [1020, 143] width 33 height 26
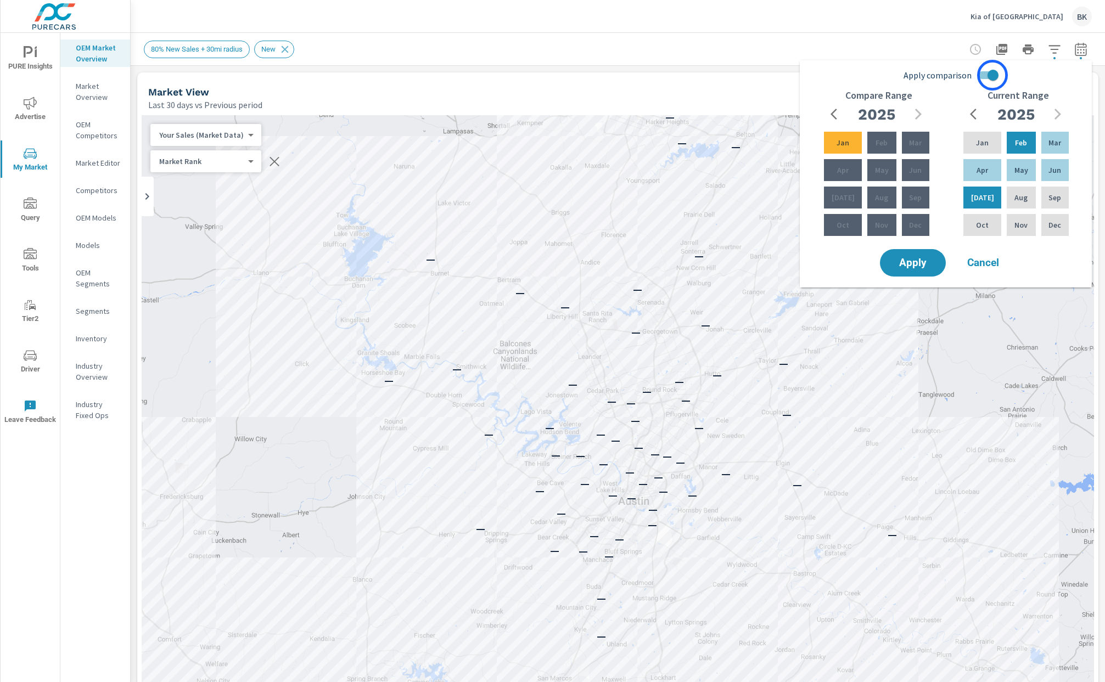
click at [915, 75] on input "Apply comparison" at bounding box center [993, 75] width 63 height 21
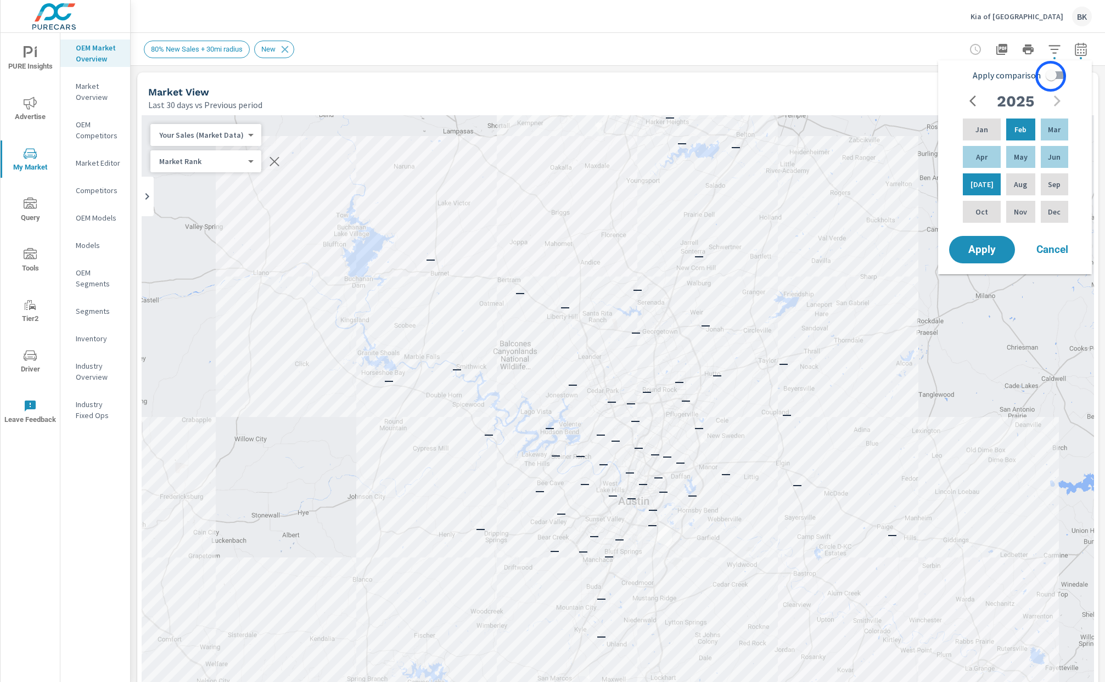
click at [915, 76] on input "Apply comparison" at bounding box center [1051, 75] width 63 height 21
checkbox input "true"
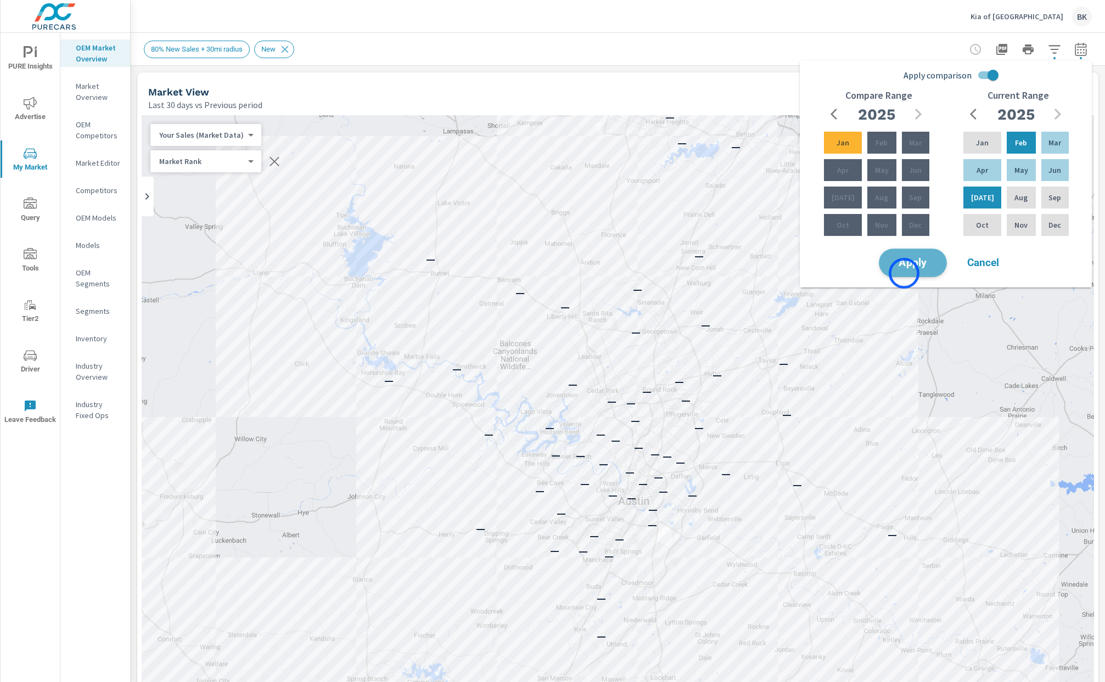
click at [904, 273] on button "Apply" at bounding box center [913, 263] width 68 height 29
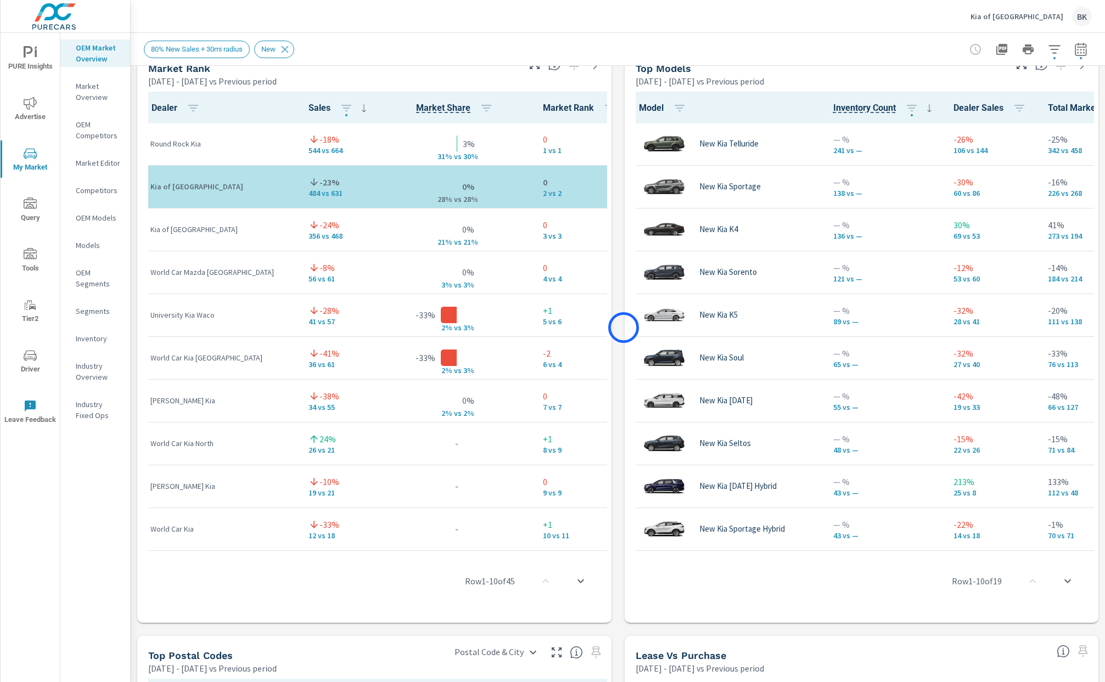
scroll to position [597, 0]
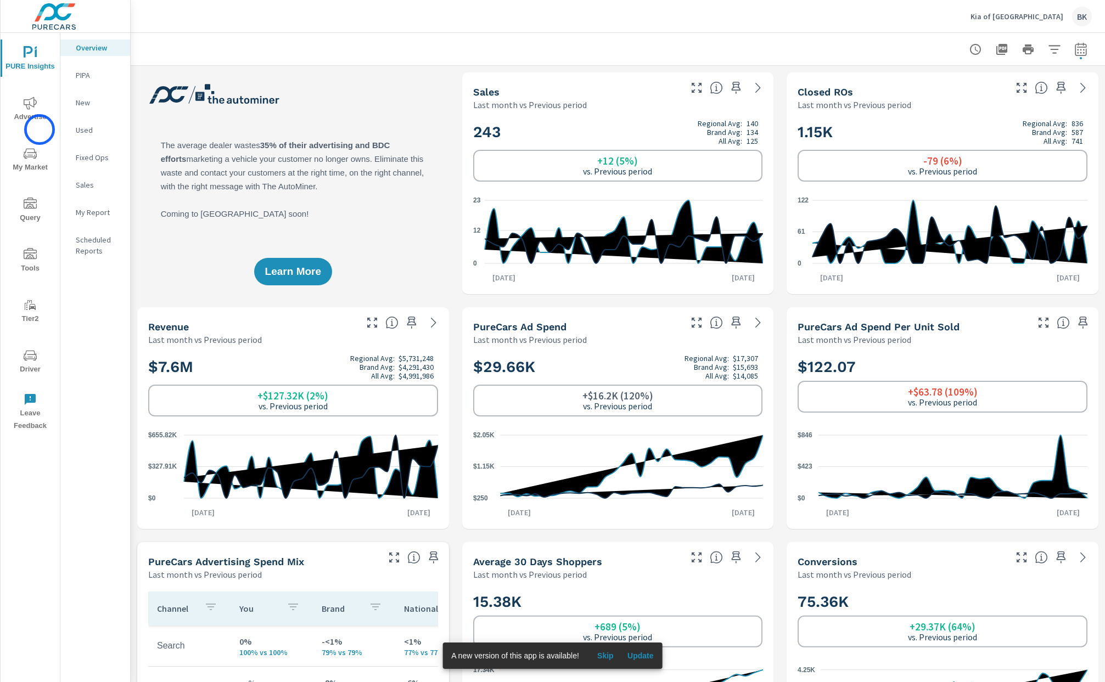
scroll to position [1, 0]
click at [29, 120] on span "Advertise" at bounding box center [30, 110] width 53 height 27
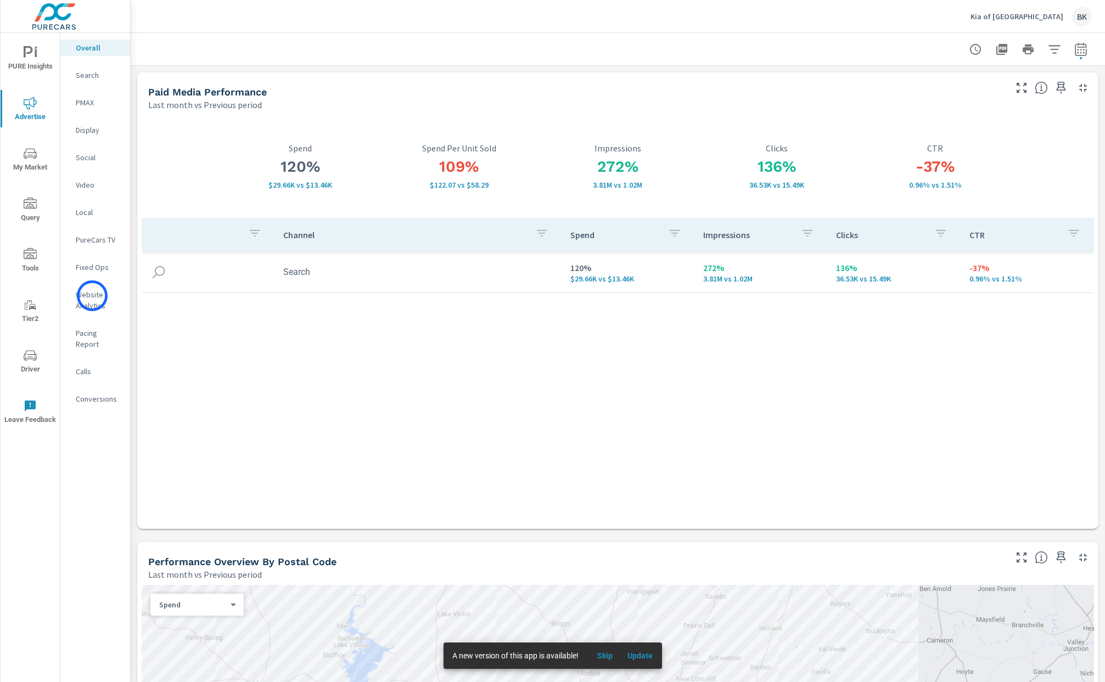
click at [92, 296] on p "Website Analytics" at bounding box center [99, 300] width 46 height 22
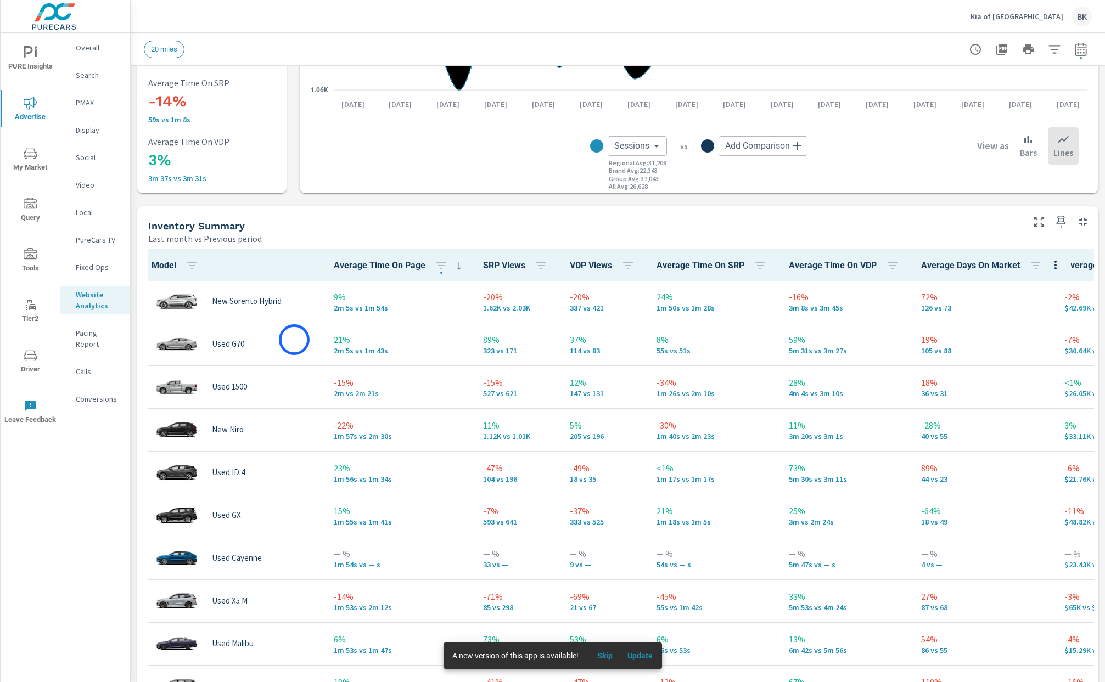
scroll to position [397, 0]
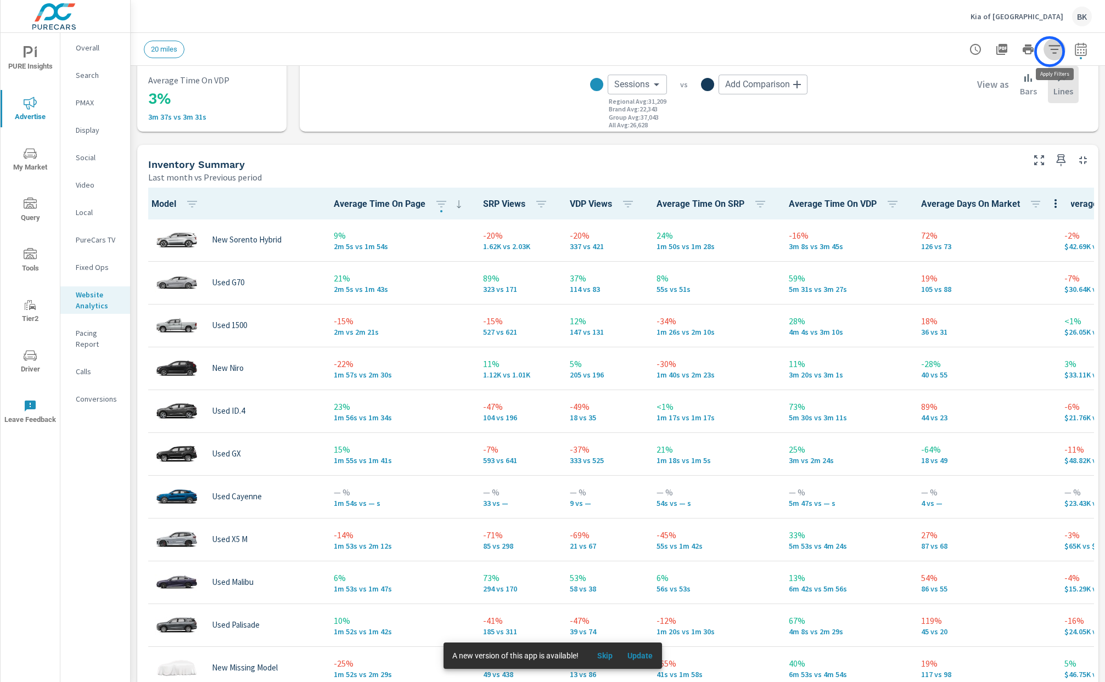
click at [1049, 52] on icon "button" at bounding box center [1054, 49] width 13 height 13
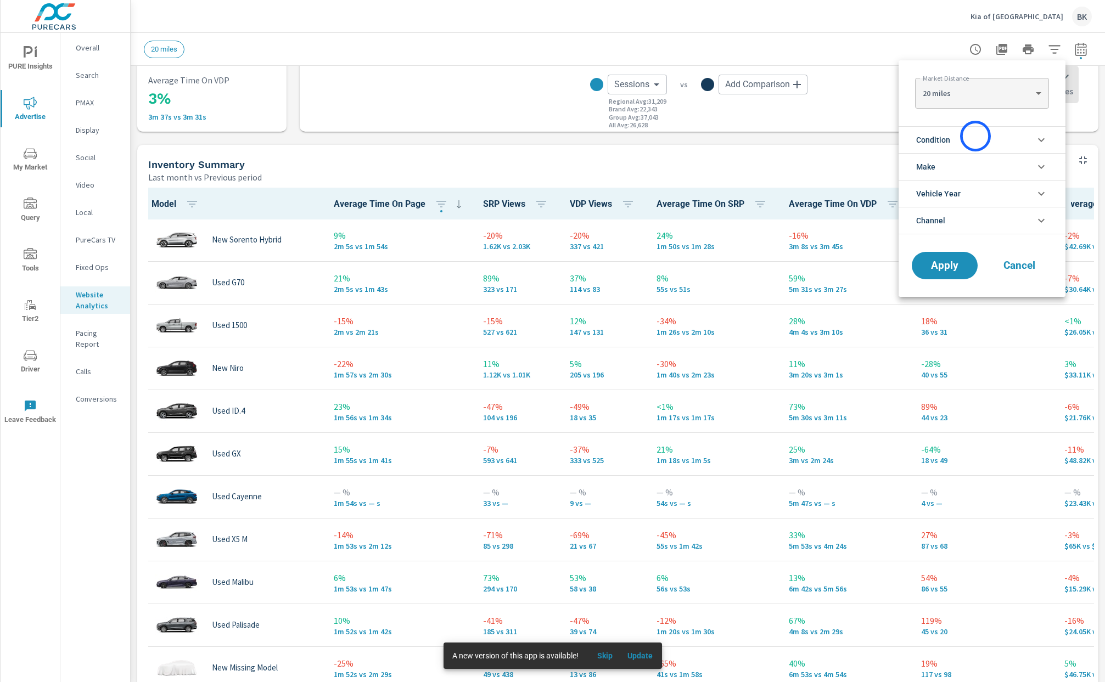
click at [975, 136] on li "Condition" at bounding box center [981, 139] width 167 height 27
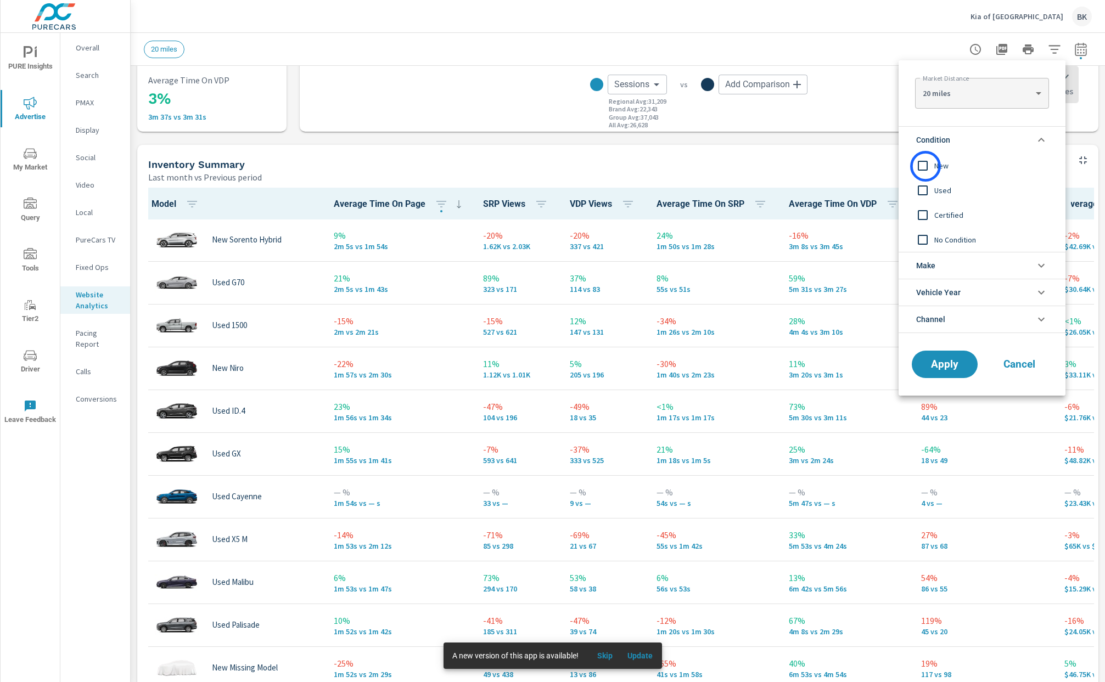
click at [925, 166] on input "filter options" at bounding box center [922, 165] width 23 height 23
click at [952, 359] on span "Apply" at bounding box center [944, 364] width 45 height 10
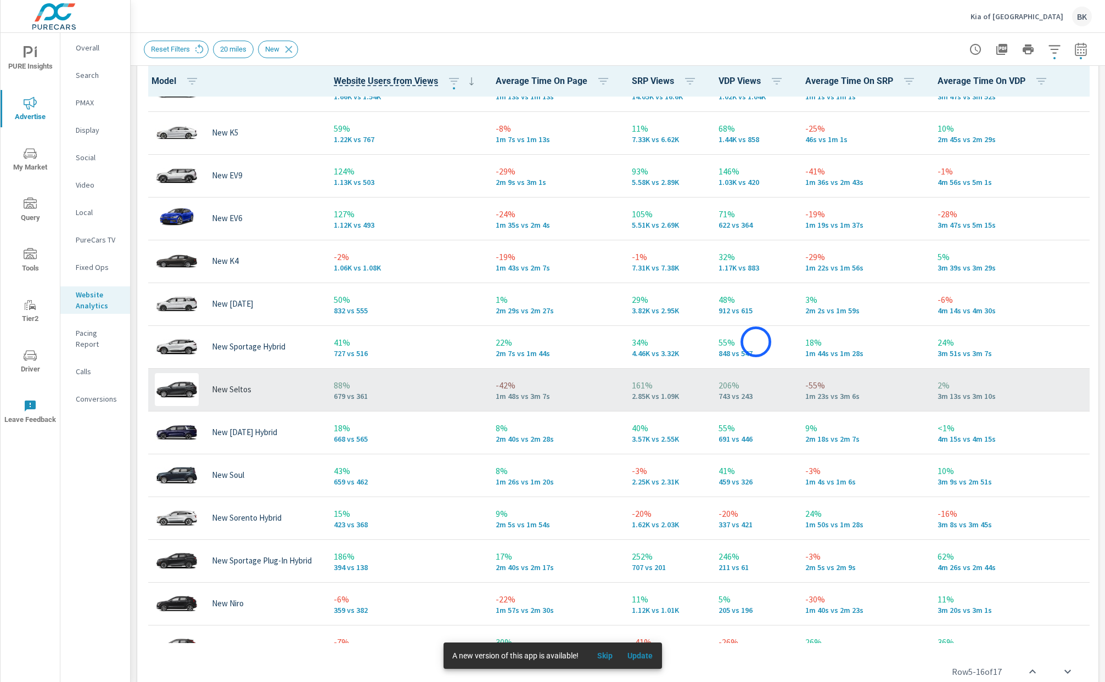
scroll to position [155, 0]
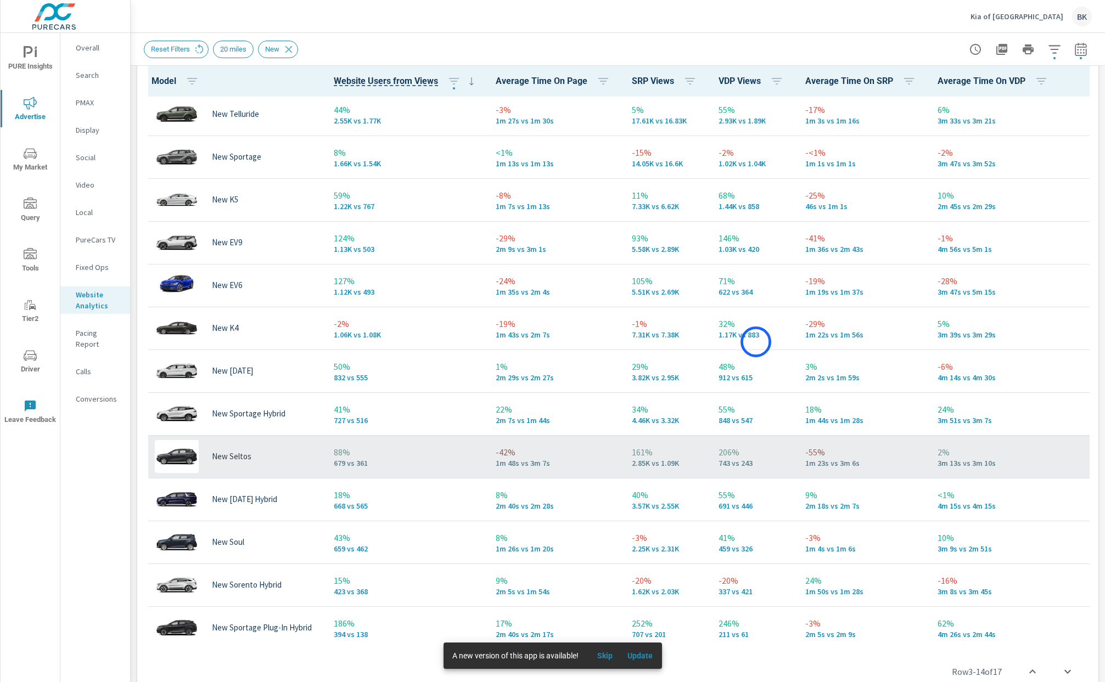
scroll to position [32, 0]
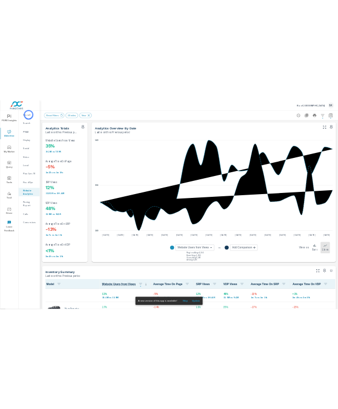
scroll to position [1, 0]
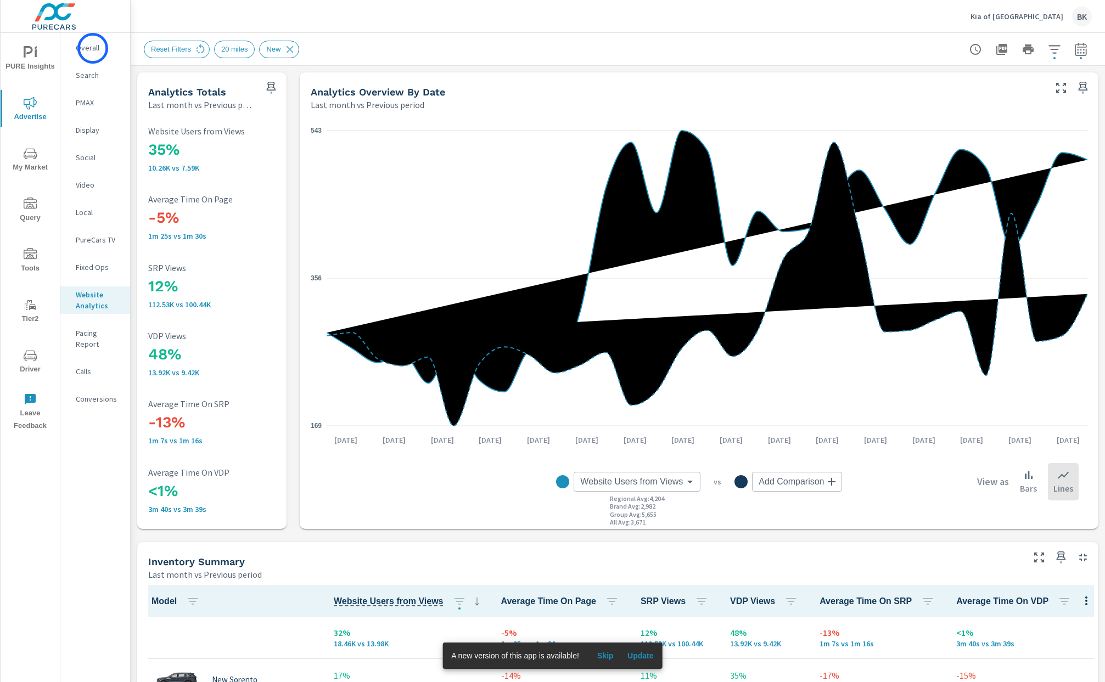
click at [93, 48] on p "Overall" at bounding box center [99, 47] width 46 height 11
